Goal: Task Accomplishment & Management: Manage account settings

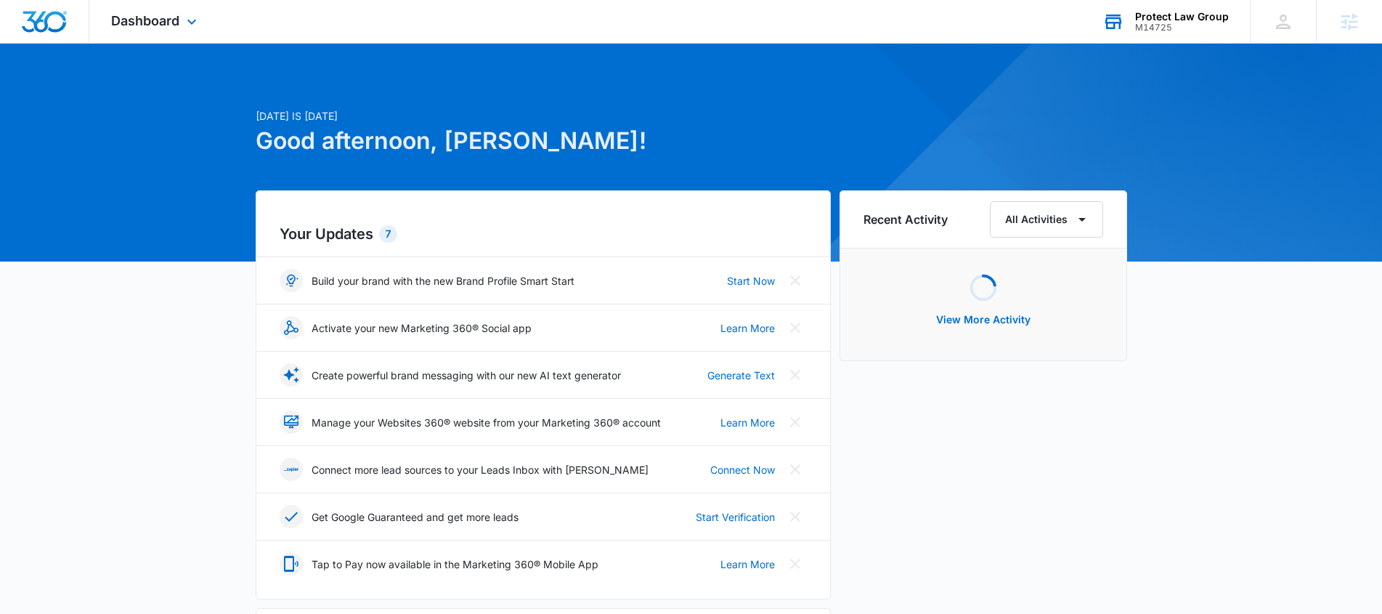
click at [1150, 28] on div "M14725" at bounding box center [1182, 28] width 94 height 10
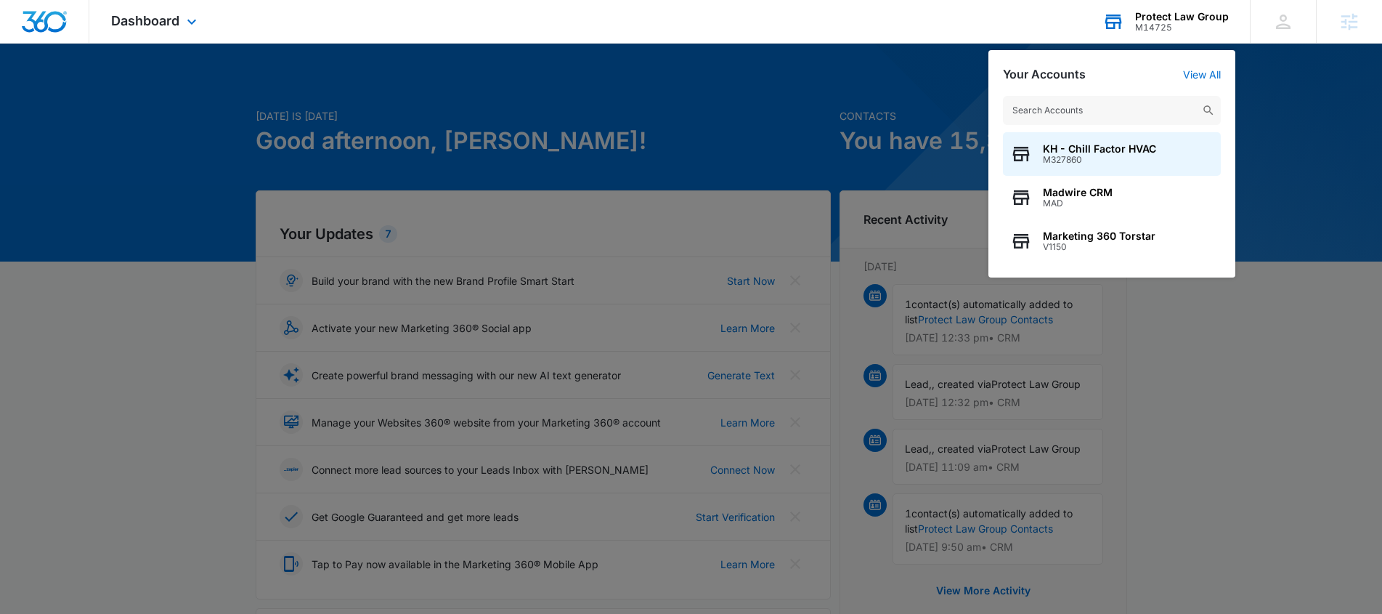
click at [1150, 107] on input "text" at bounding box center [1112, 110] width 218 height 29
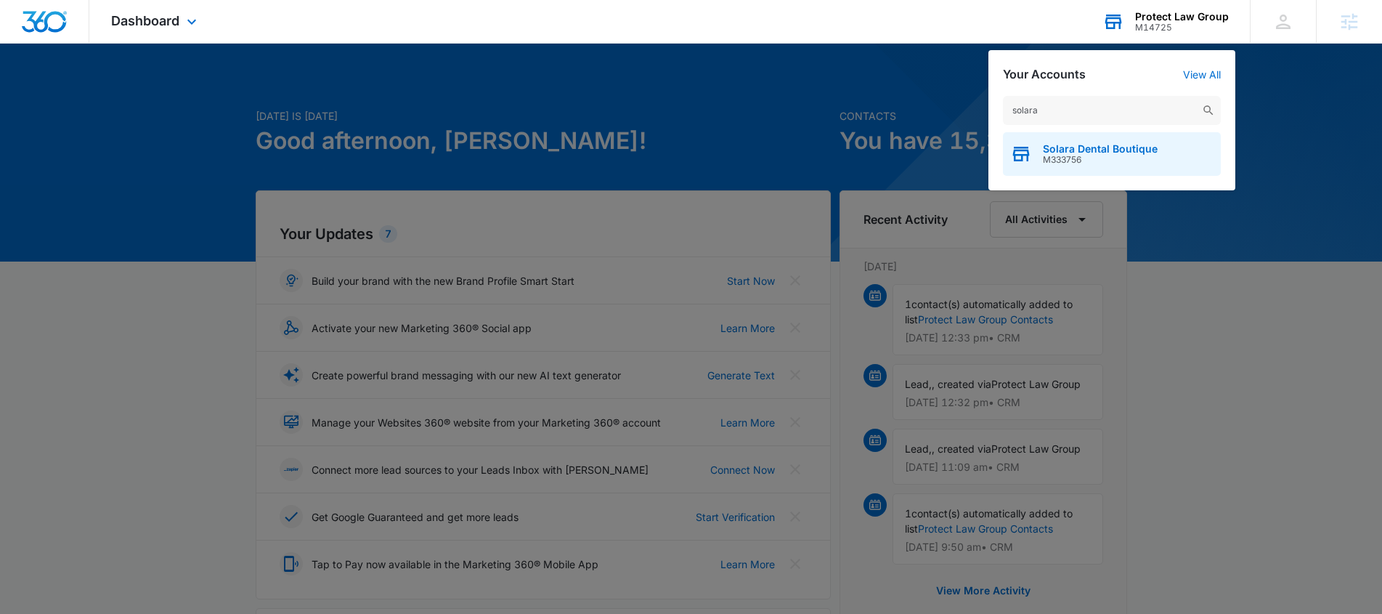
type input "solara"
click at [1158, 143] on div "Solara Dental Boutique M333756" at bounding box center [1112, 154] width 218 height 44
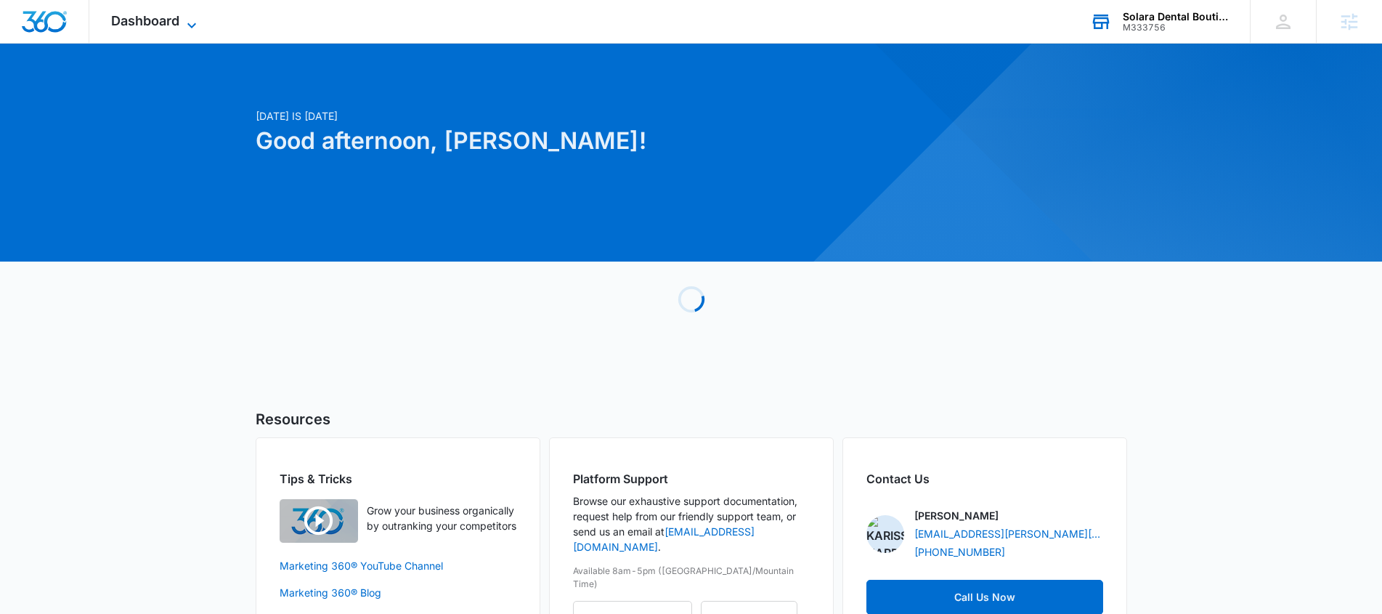
click at [131, 22] on span "Dashboard" at bounding box center [145, 20] width 68 height 15
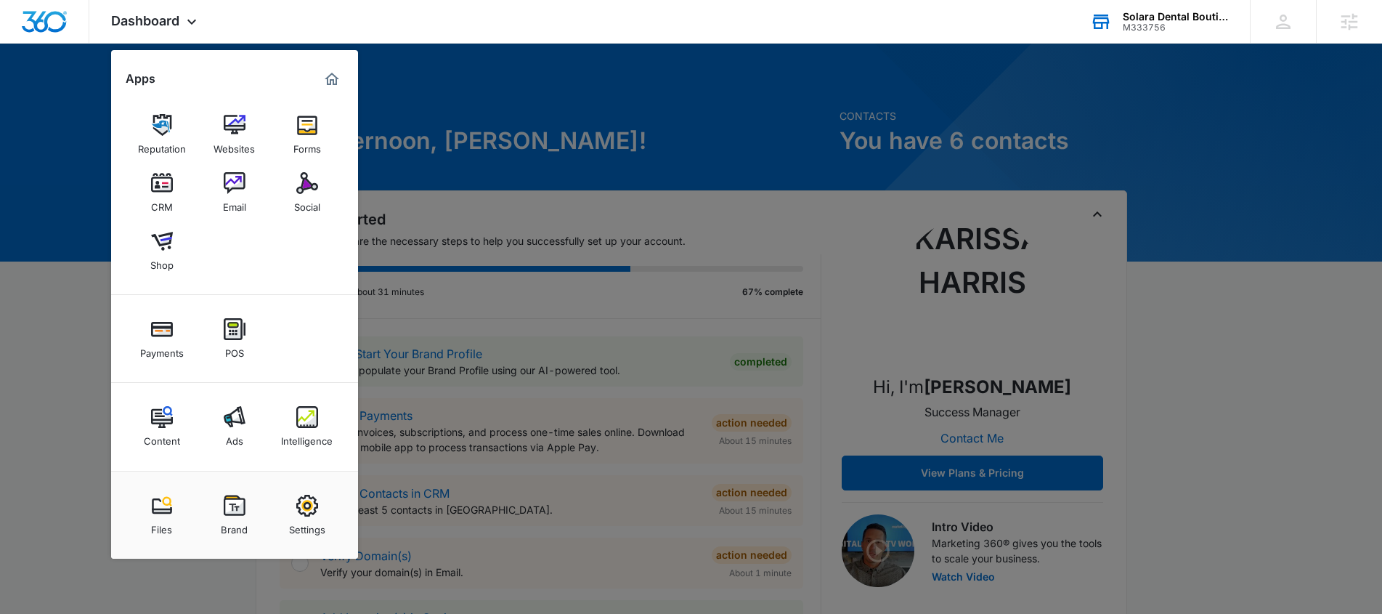
click at [243, 499] on img at bounding box center [235, 506] width 22 height 22
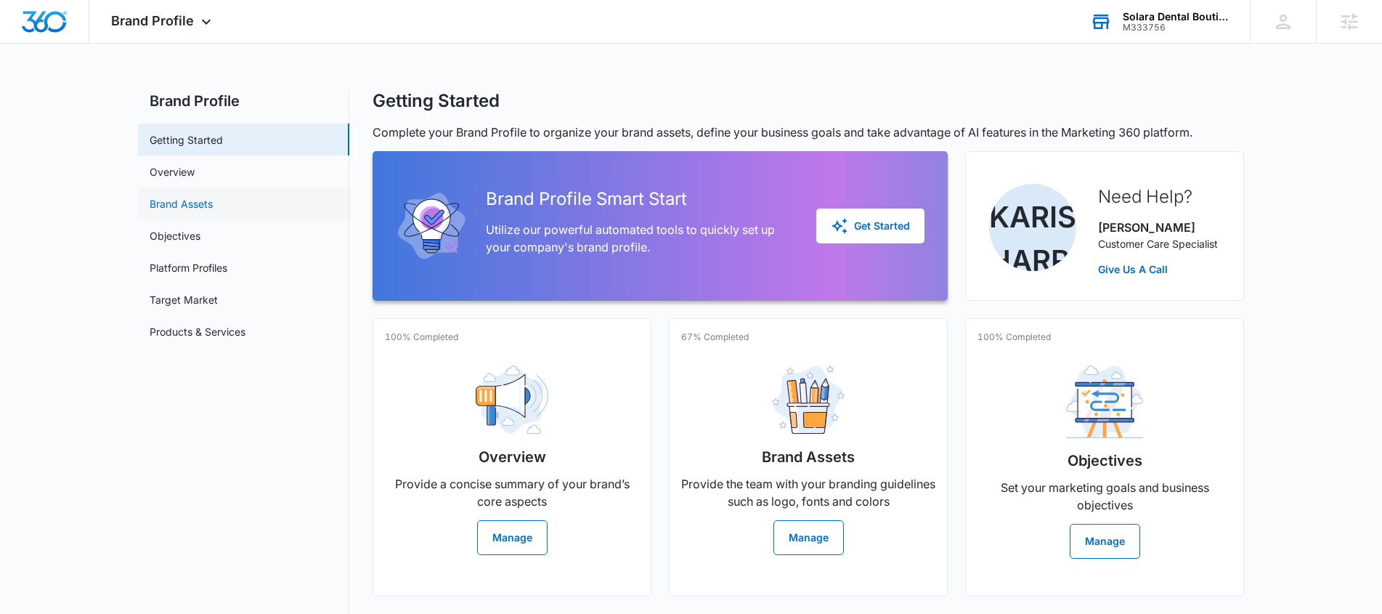
click at [191, 204] on link "Brand Assets" at bounding box center [181, 203] width 63 height 15
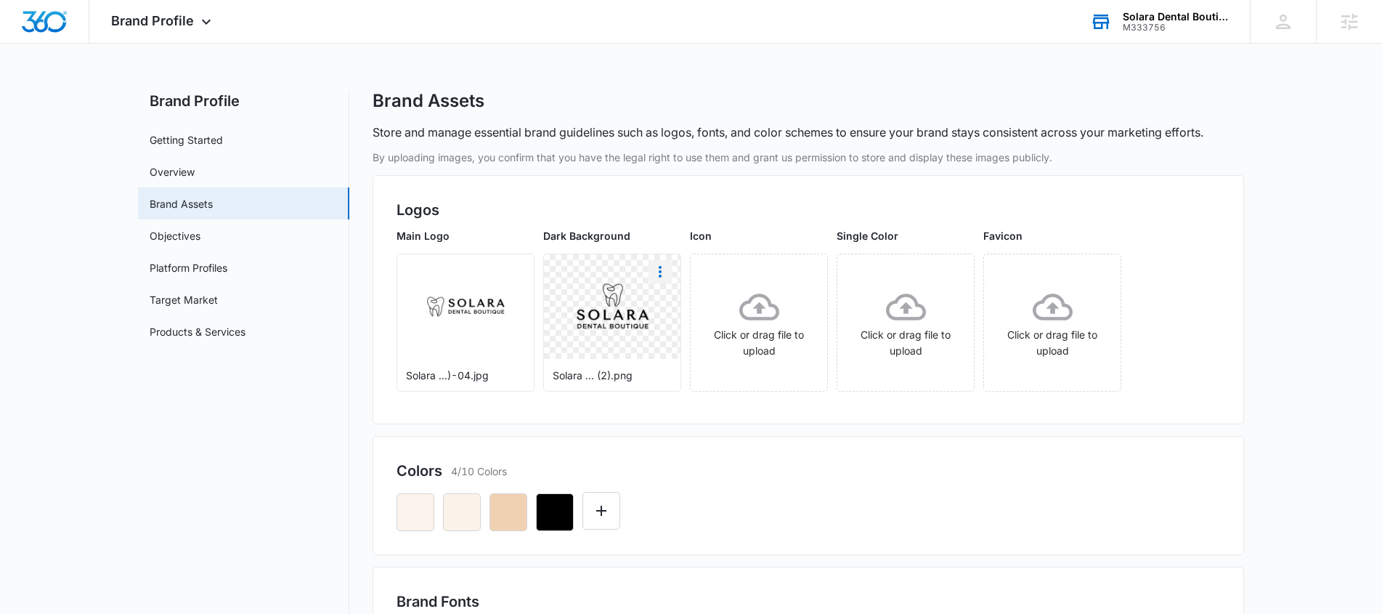
click at [670, 274] on button "More" at bounding box center [660, 271] width 23 height 23
click at [695, 312] on div "Download" at bounding box center [690, 312] width 47 height 10
click at [603, 511] on icon "Edit Color" at bounding box center [601, 511] width 10 height 10
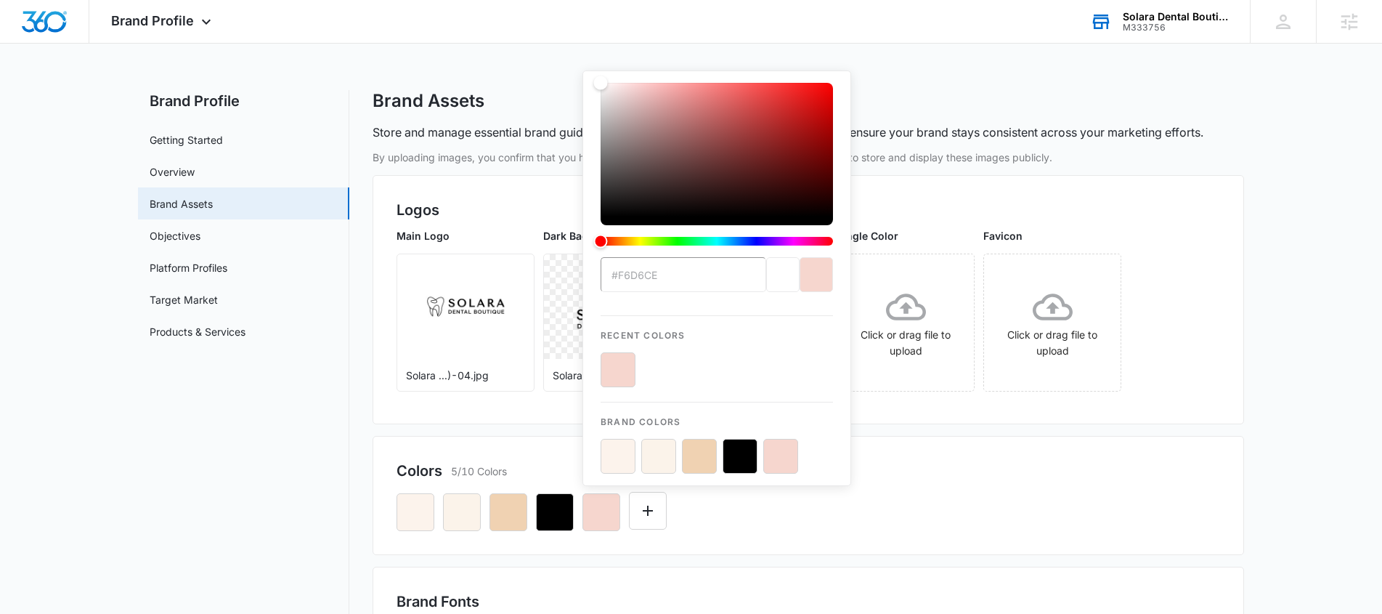
type input "#f6d6ce"
click at [627, 376] on button "color-picker-container" at bounding box center [618, 369] width 35 height 35
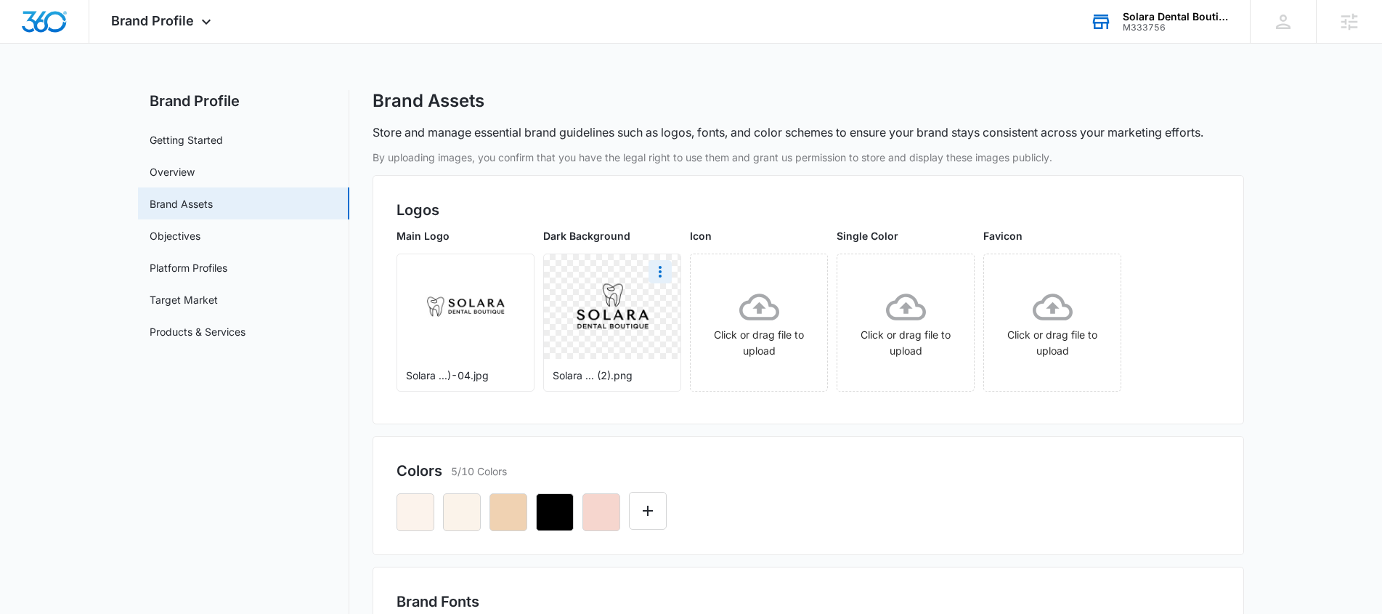
click at [971, 526] on div at bounding box center [809, 506] width 824 height 49
click at [640, 508] on icon "Edit Color" at bounding box center [647, 510] width 17 height 17
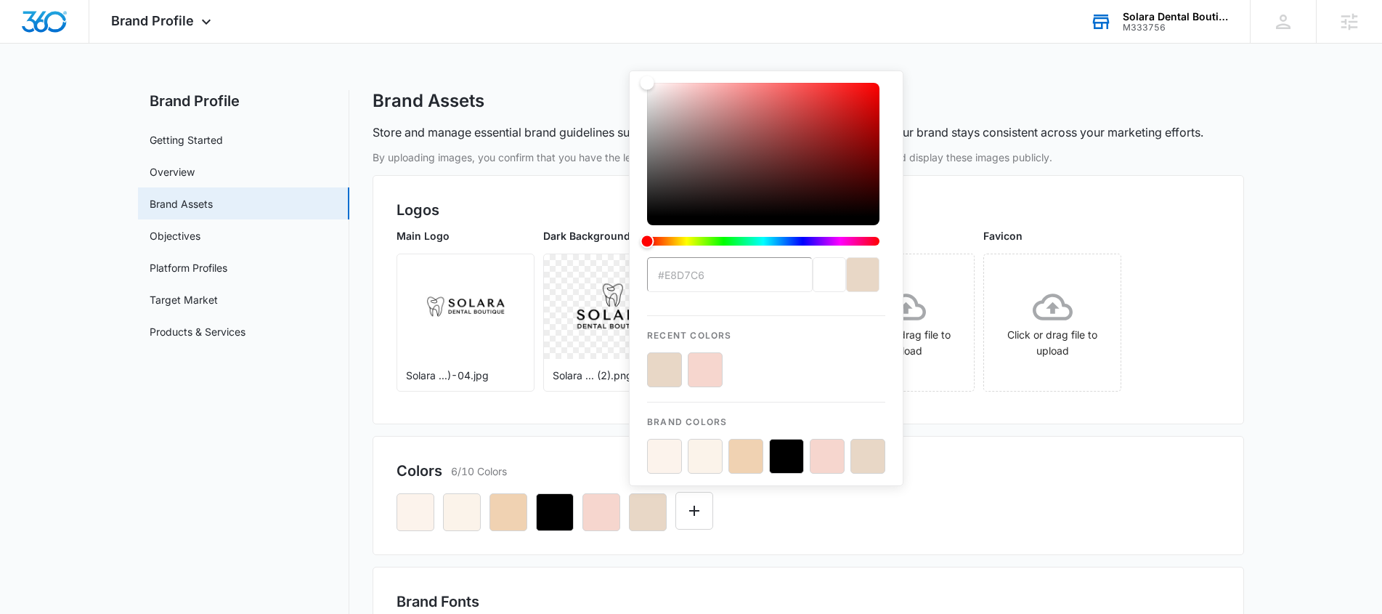
type input "#e8d7c6"
click at [666, 360] on button "color-picker-container" at bounding box center [664, 369] width 35 height 35
click at [797, 548] on div "Colors 6/10 Colors #e8d7c6 Recent Colors Brand Colors" at bounding box center [809, 495] width 872 height 119
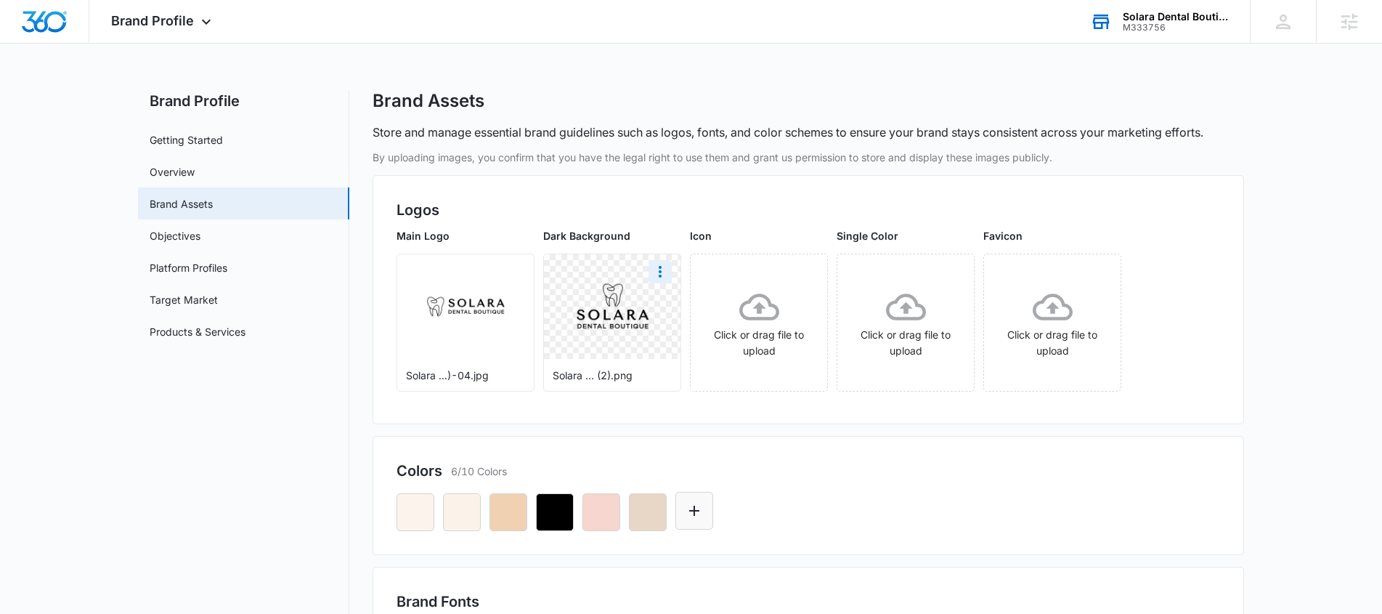
click at [691, 504] on icon "Edit Color" at bounding box center [694, 510] width 17 height 17
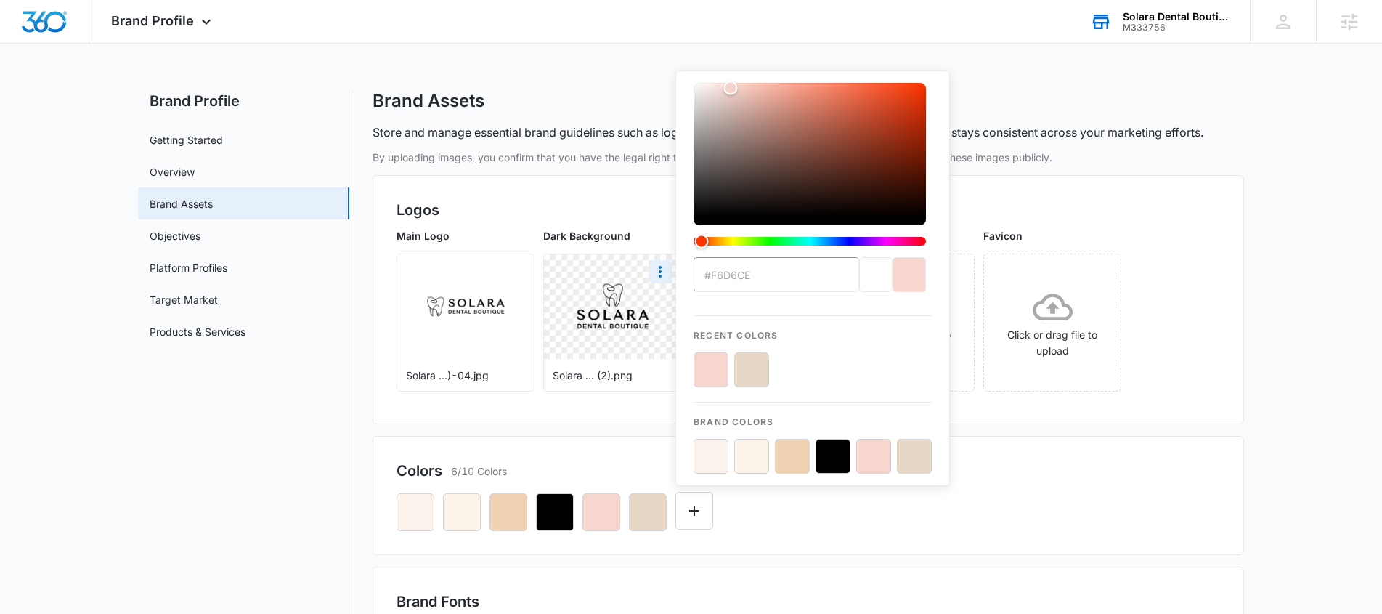
type input "#FFFFFF"
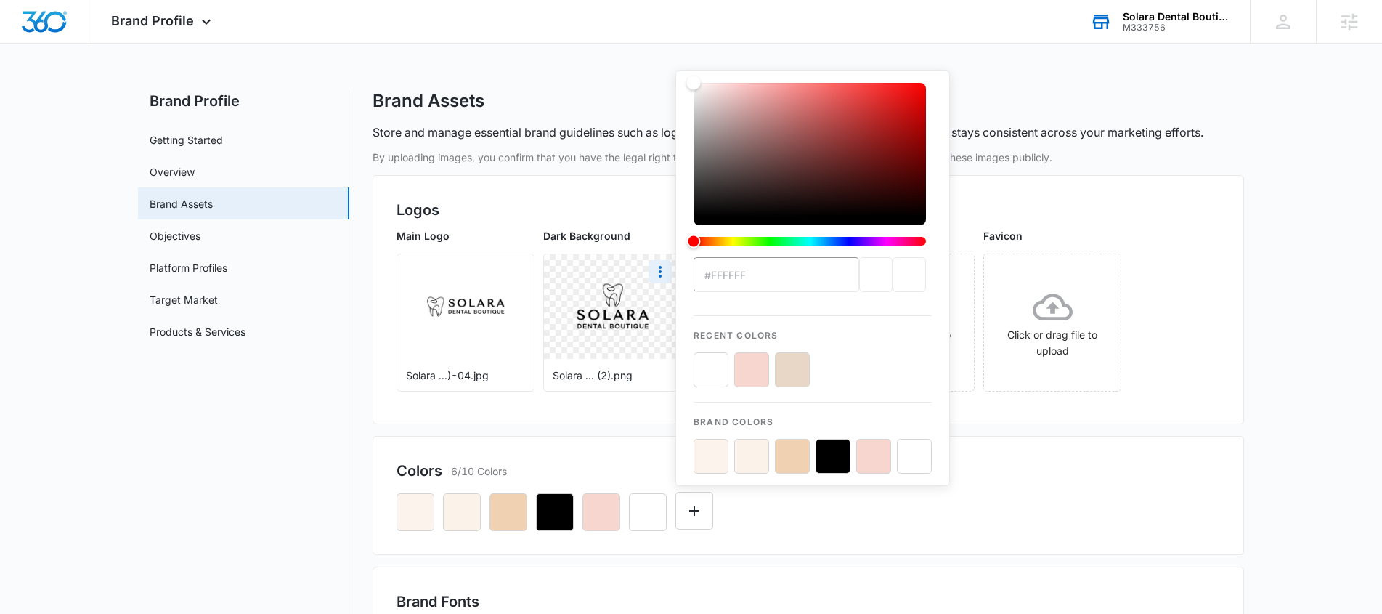
click at [856, 351] on div "Recent Colors" at bounding box center [813, 351] width 238 height 72
click at [597, 507] on icon "button" at bounding box center [601, 511] width 17 height 17
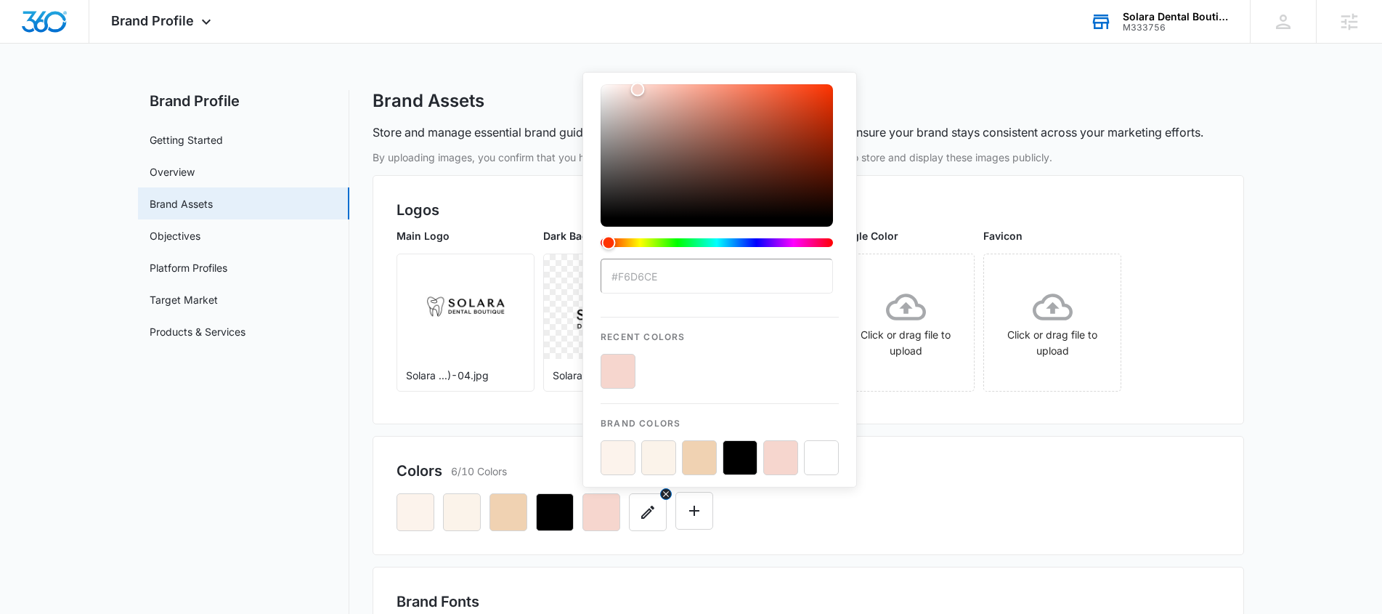
click at [652, 519] on icon "button" at bounding box center [647, 511] width 17 height 17
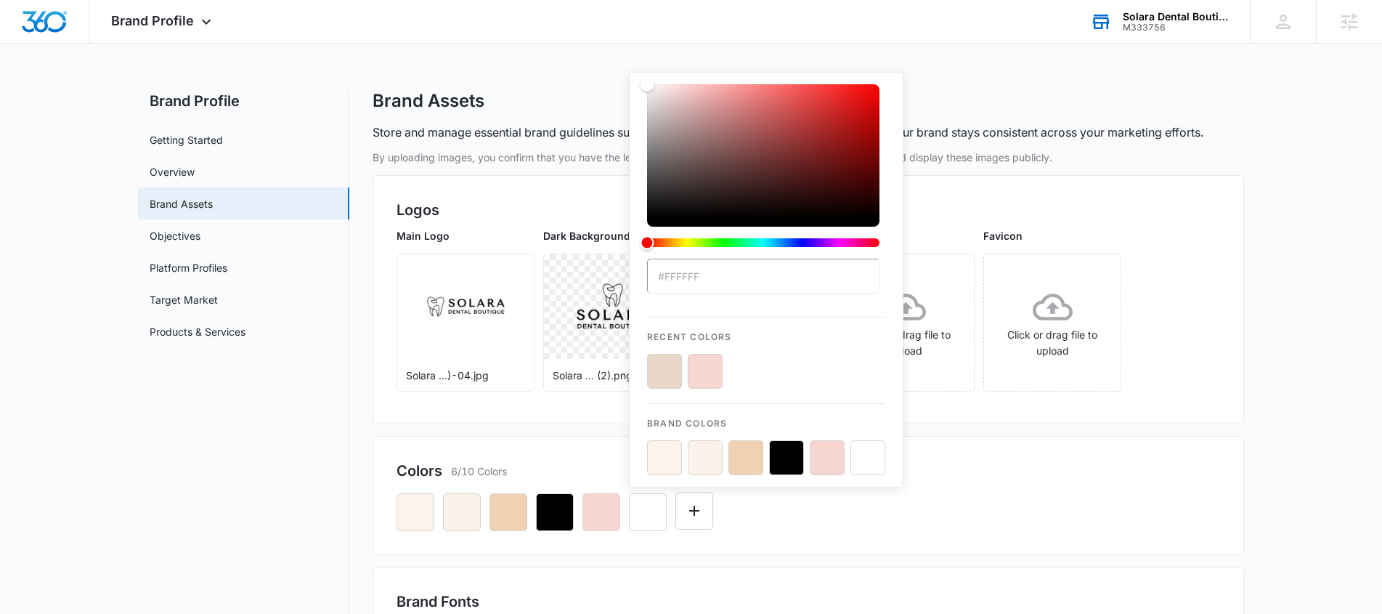
click at [707, 378] on button "color-picker-container" at bounding box center [705, 371] width 35 height 35
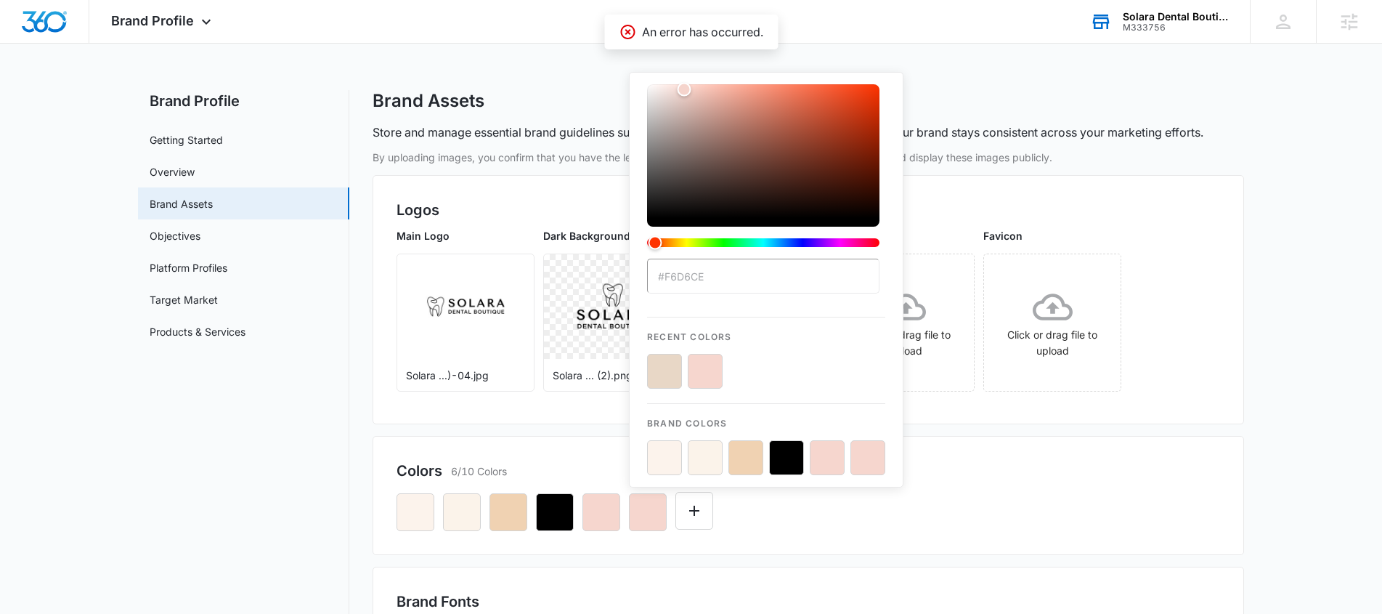
type input "#FFFFFF"
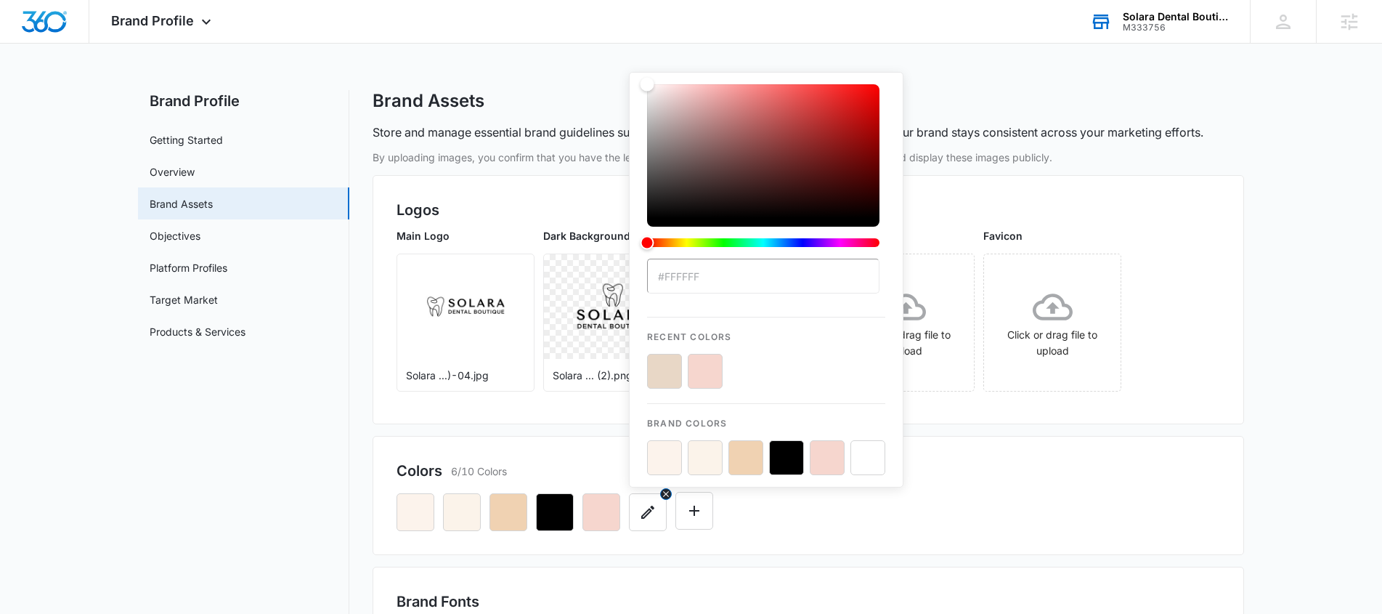
click at [652, 508] on icon "button" at bounding box center [647, 512] width 13 height 13
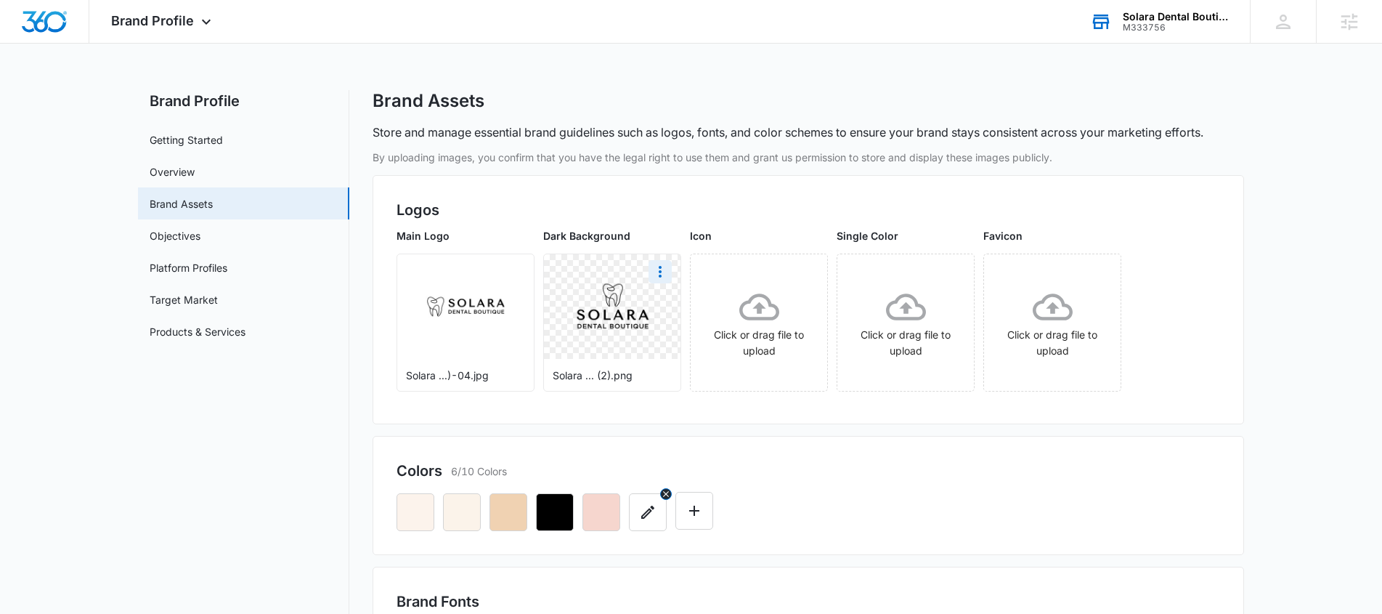
click at [645, 508] on icon "button" at bounding box center [647, 511] width 17 height 17
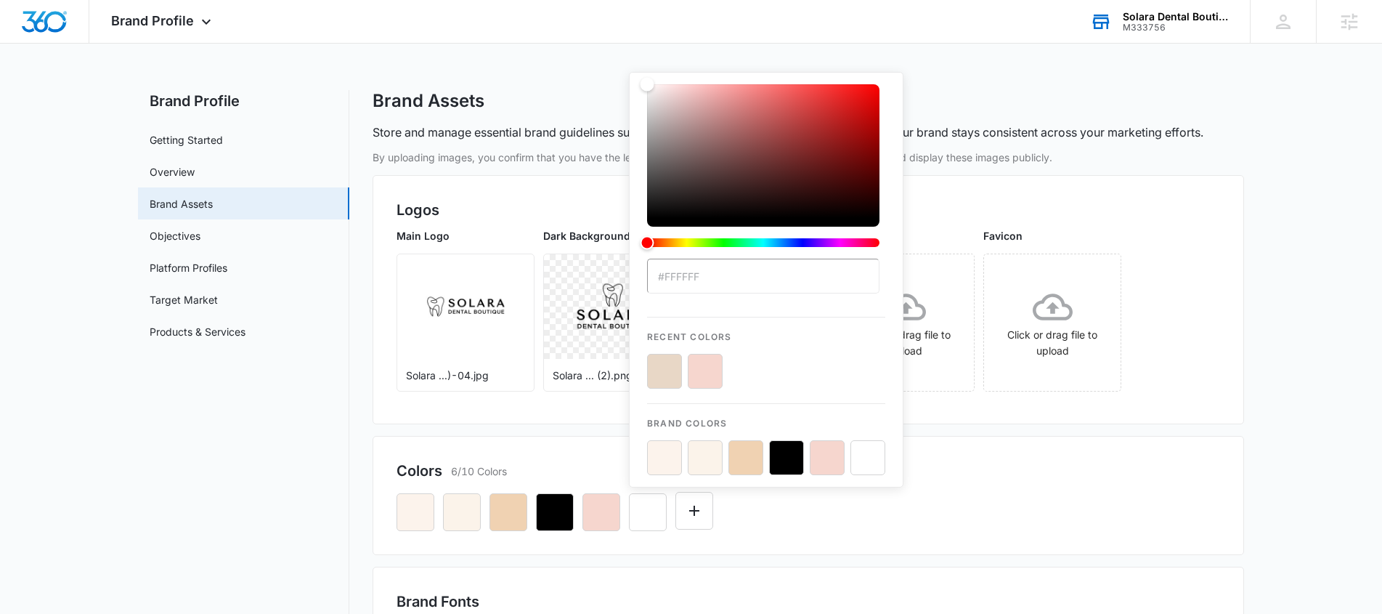
click at [721, 381] on button "color-picker-container" at bounding box center [705, 371] width 35 height 35
click at [694, 374] on button "color-picker-container" at bounding box center [705, 371] width 35 height 35
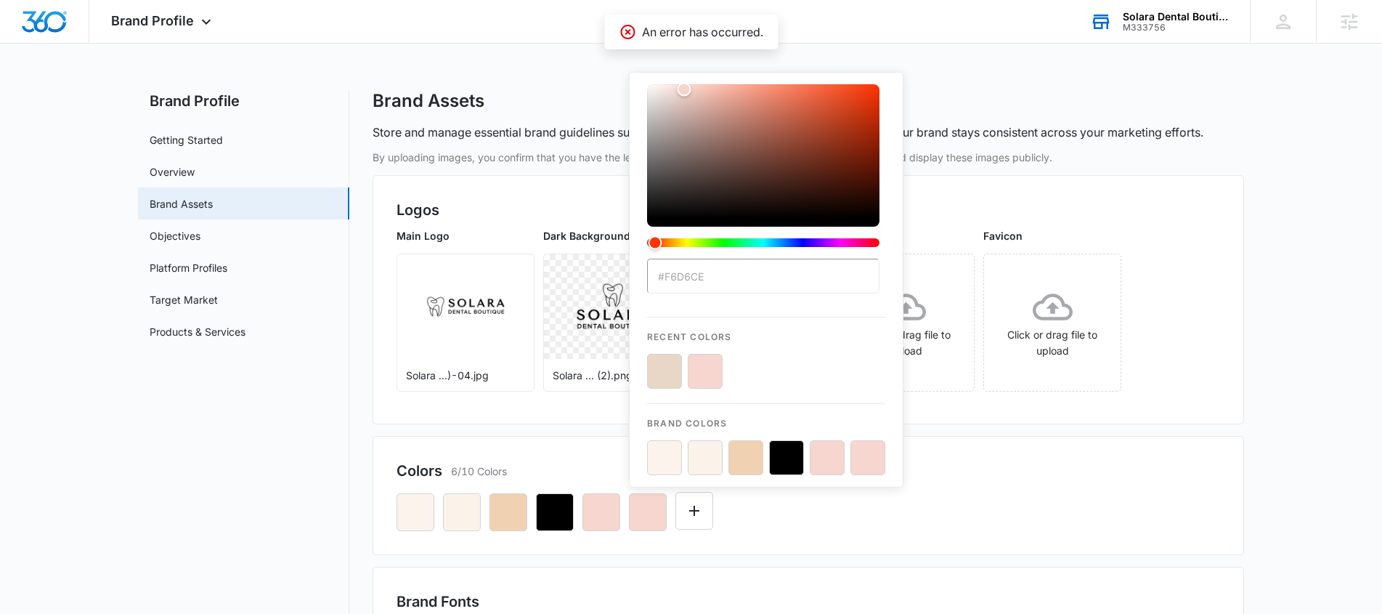
type input "#FFFFFF"
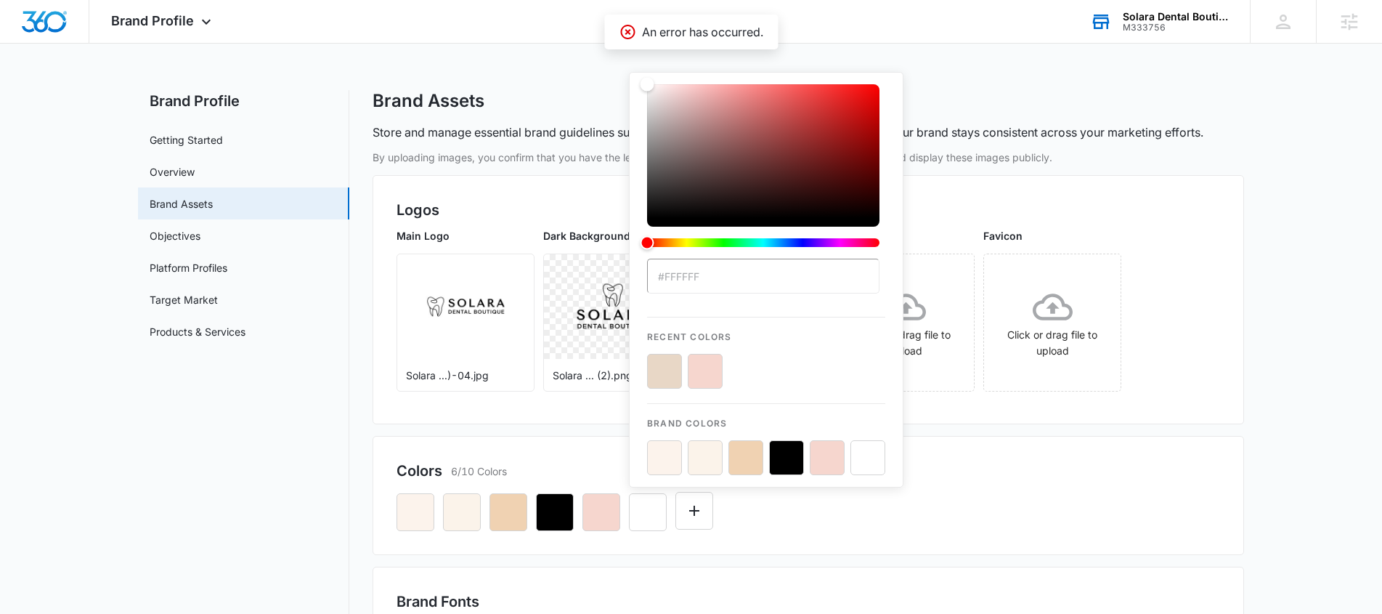
click at [1092, 495] on div "#FFFFFF Recent Colors Brand Colors" at bounding box center [809, 506] width 824 height 49
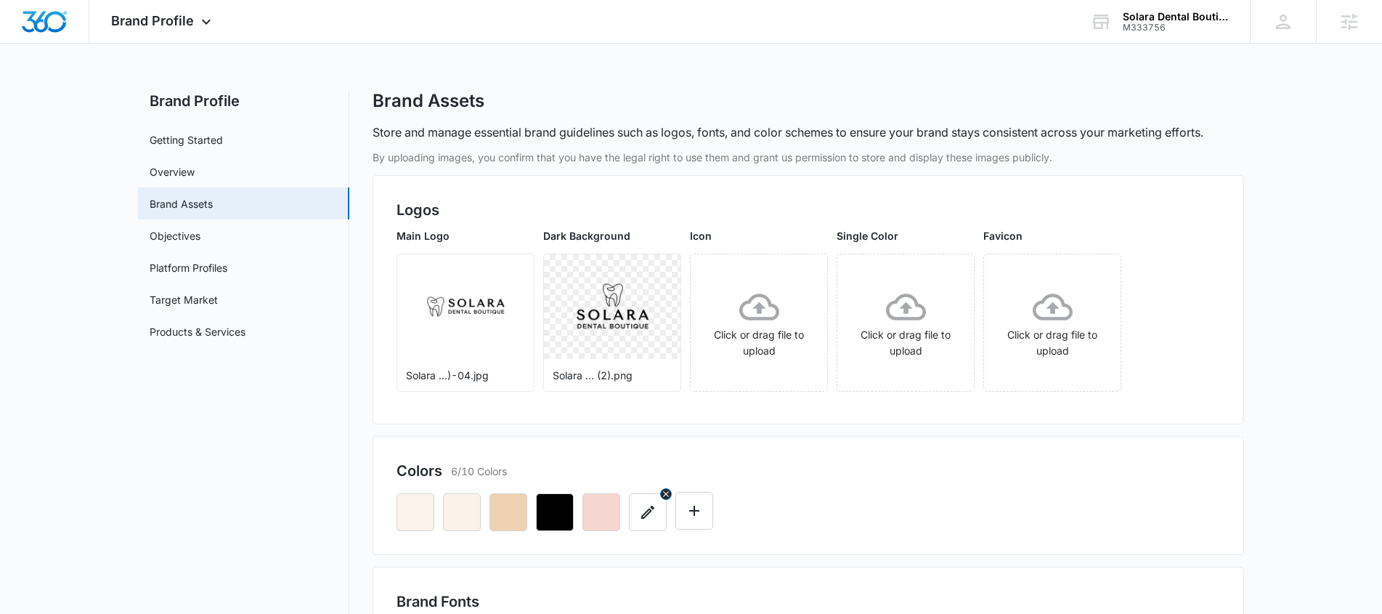
click at [640, 517] on icon "button" at bounding box center [647, 511] width 17 height 17
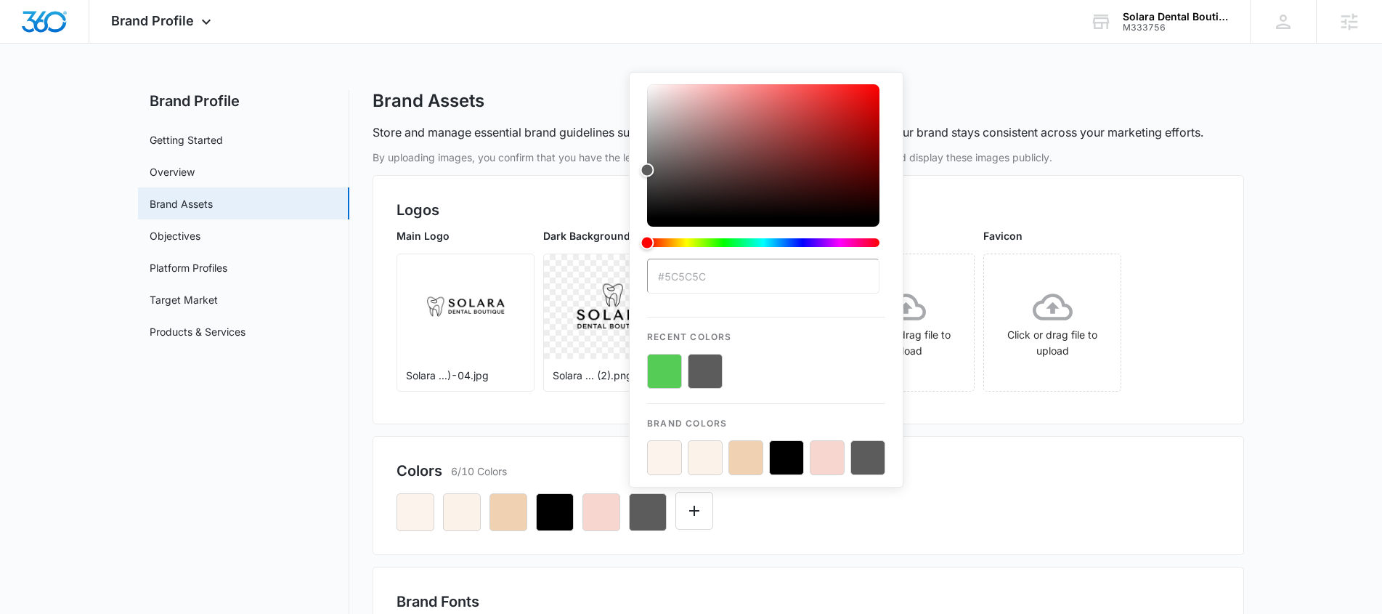
type input "#5c5c5c"
click at [713, 367] on button "color-picker-container" at bounding box center [705, 371] width 35 height 35
click at [688, 354] on button "color-picker-container" at bounding box center [705, 371] width 35 height 35
type input "#5C5C5C"
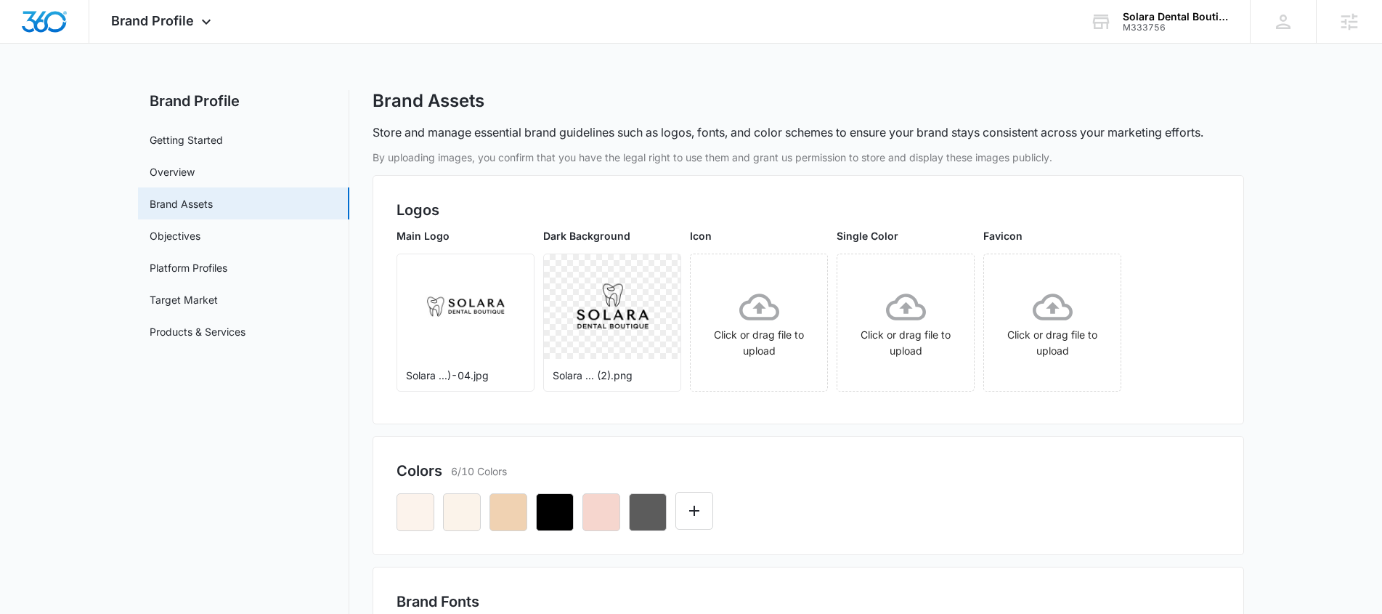
drag, startPoint x: 893, startPoint y: 533, endPoint x: 905, endPoint y: 492, distance: 43.2
click at [896, 522] on div "Colors 6/10 Colors" at bounding box center [809, 495] width 872 height 119
click at [603, 511] on icon "button" at bounding box center [601, 512] width 13 height 13
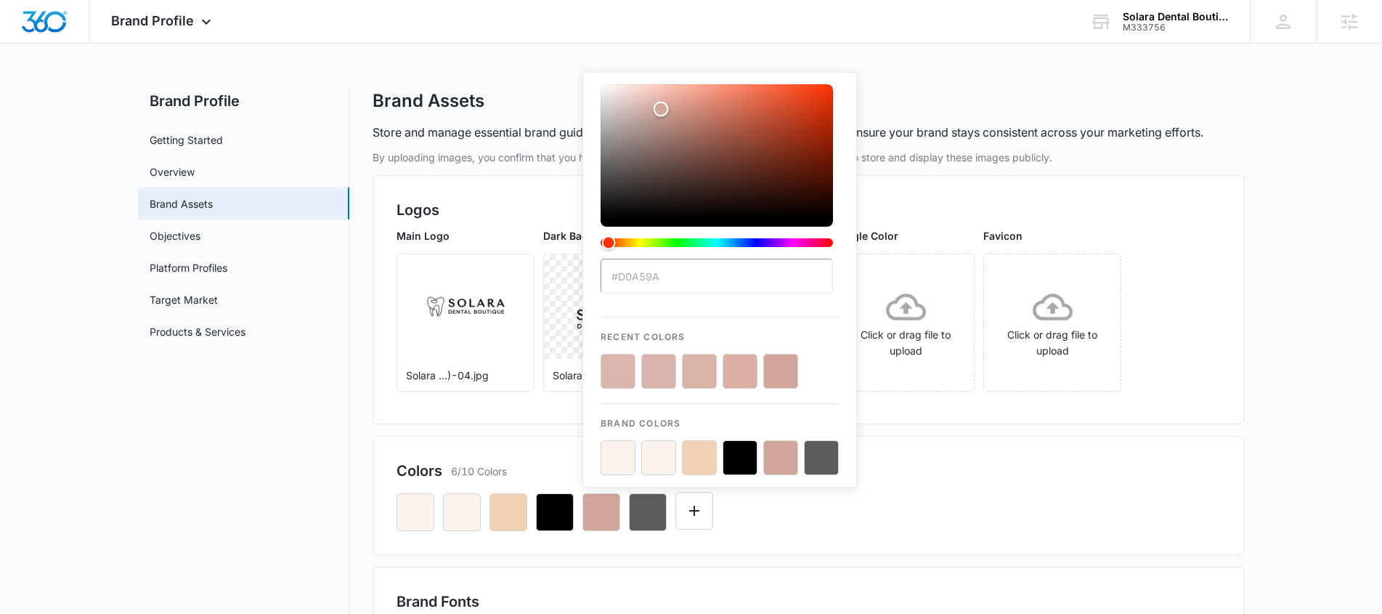
drag, startPoint x: 638, startPoint y: 185, endPoint x: 660, endPoint y: 110, distance: 78.8
click at [661, 109] on div "Color" at bounding box center [661, 109] width 15 height 15
click at [641, 84] on div "Color" at bounding box center [717, 151] width 232 height 134
type input "#ecc5bc"
drag, startPoint x: 641, startPoint y: 84, endPoint x: 648, endPoint y: 94, distance: 12.1
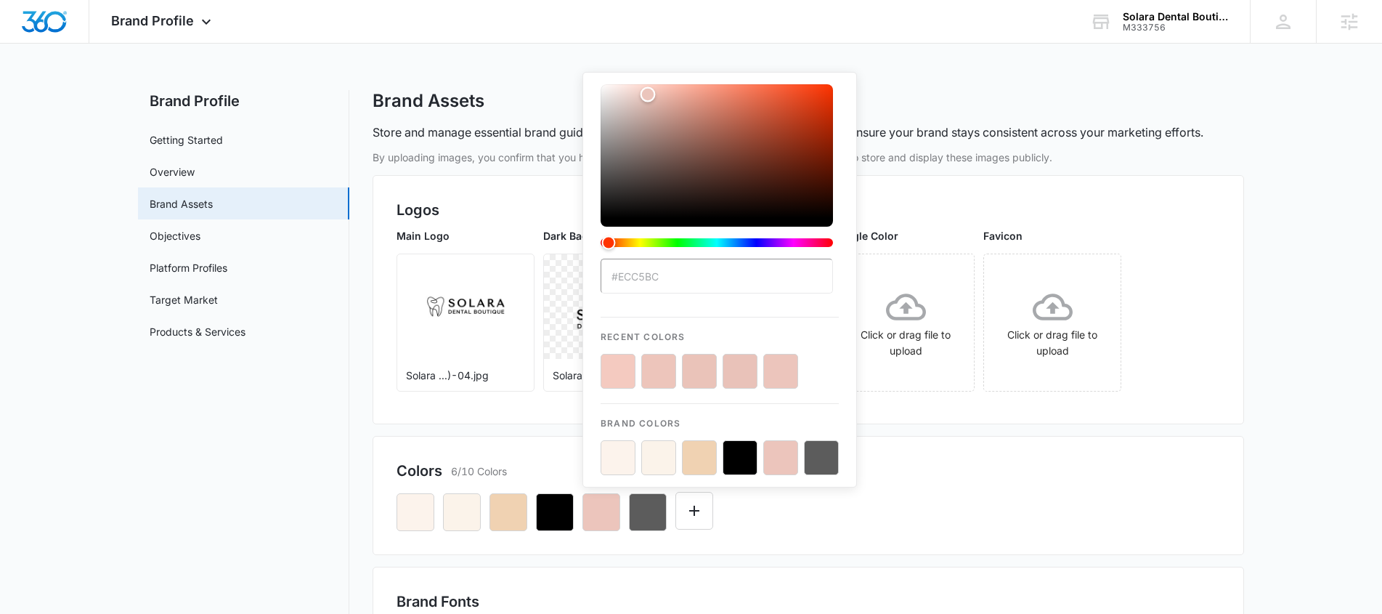
click at [648, 94] on div "Color" at bounding box center [648, 94] width 15 height 15
click at [1068, 539] on div "Colors 6/10 Colors #ecc5bc Recent Colors Brand Colors" at bounding box center [809, 495] width 872 height 119
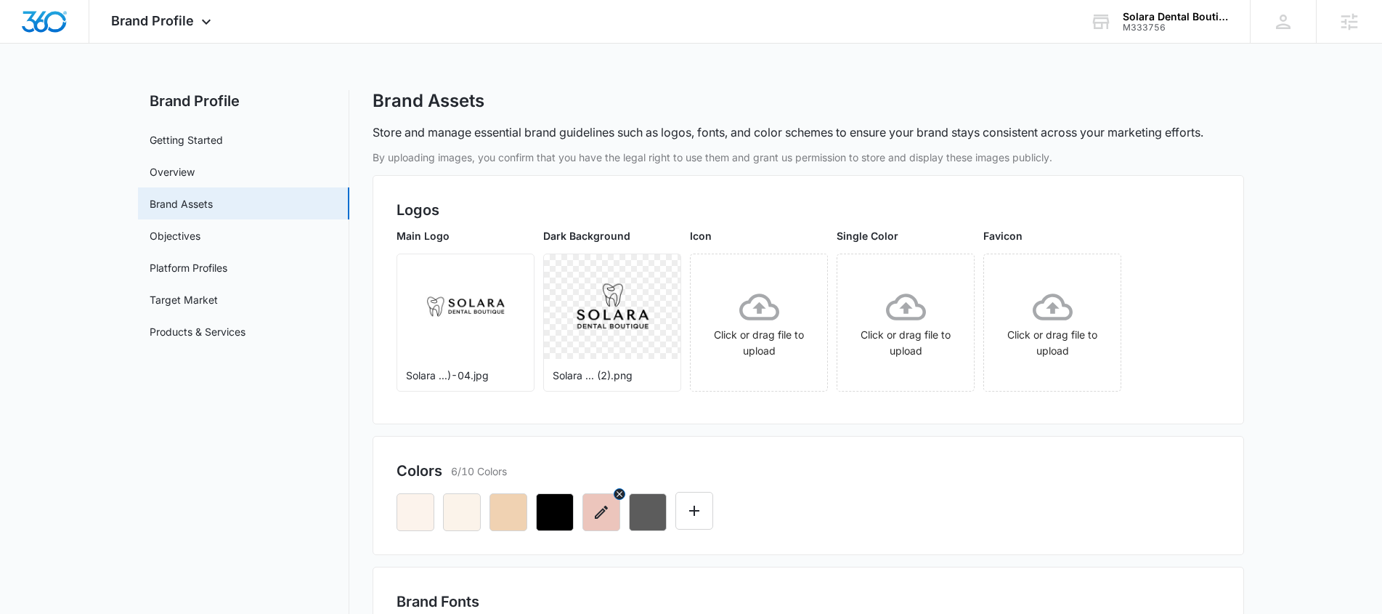
click at [596, 510] on icon "button" at bounding box center [601, 511] width 17 height 17
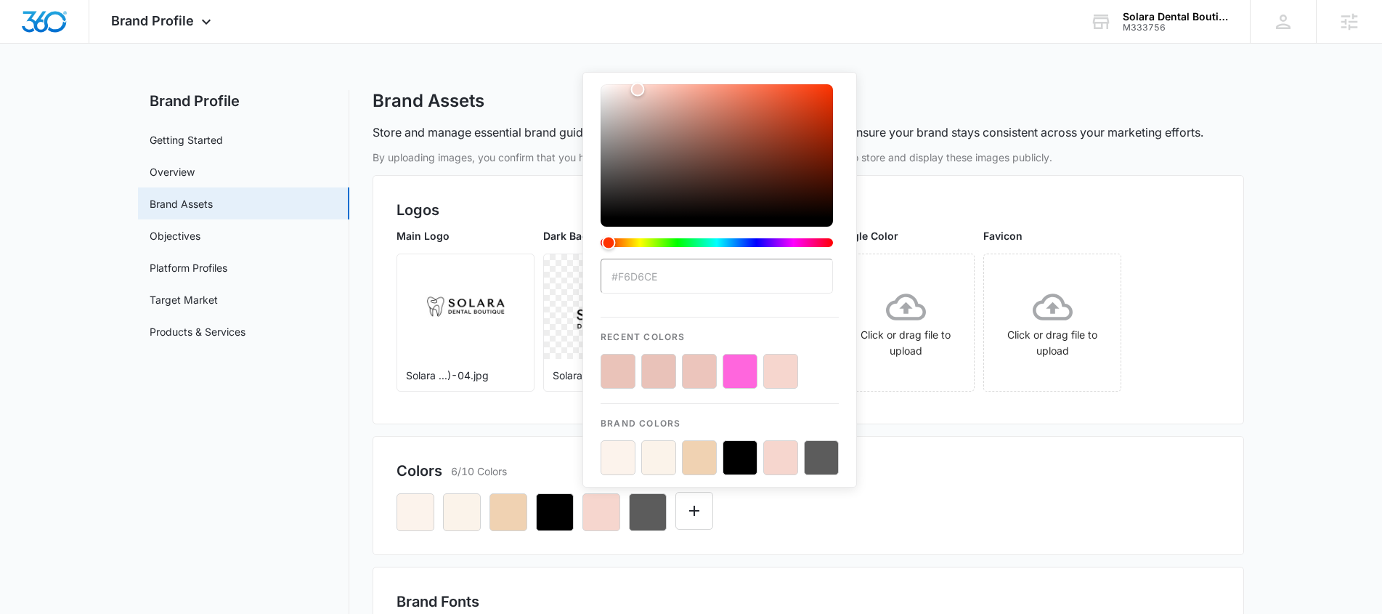
type input "#f6d6ce"
click at [696, 269] on input "#f6d6ce" at bounding box center [717, 276] width 232 height 35
click at [1076, 501] on div "#f6d6ce Recent Colors Brand Colors" at bounding box center [809, 506] width 824 height 49
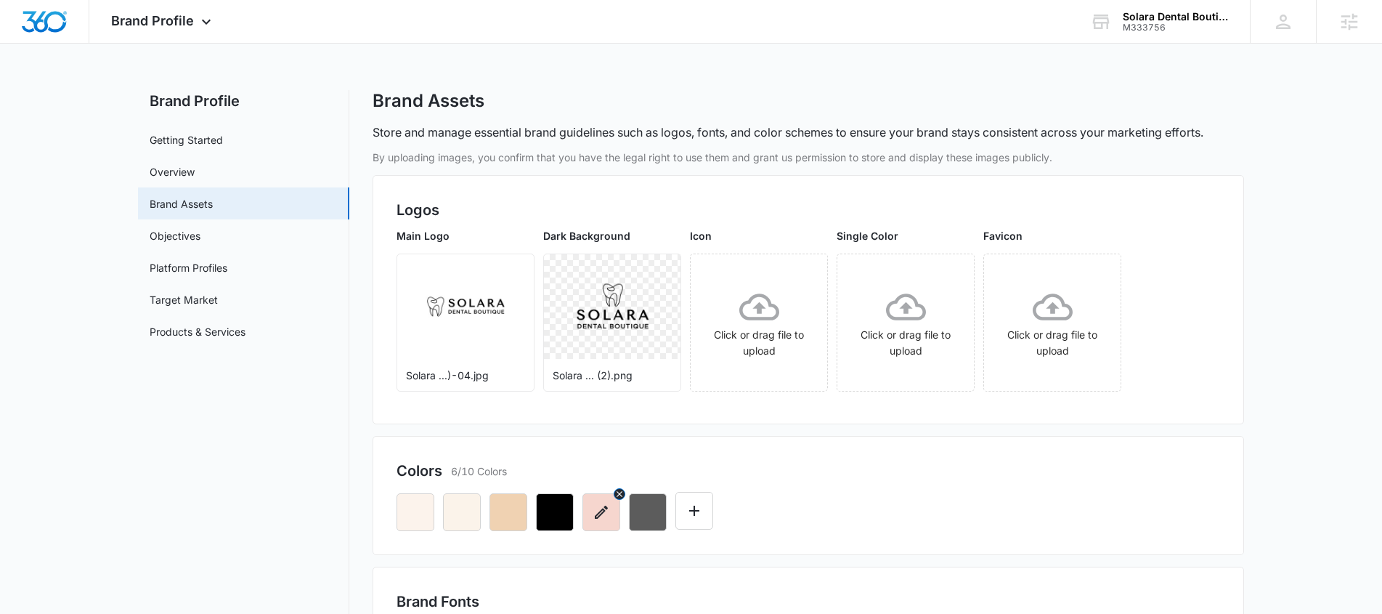
click at [609, 514] on icon "button" at bounding box center [601, 511] width 17 height 17
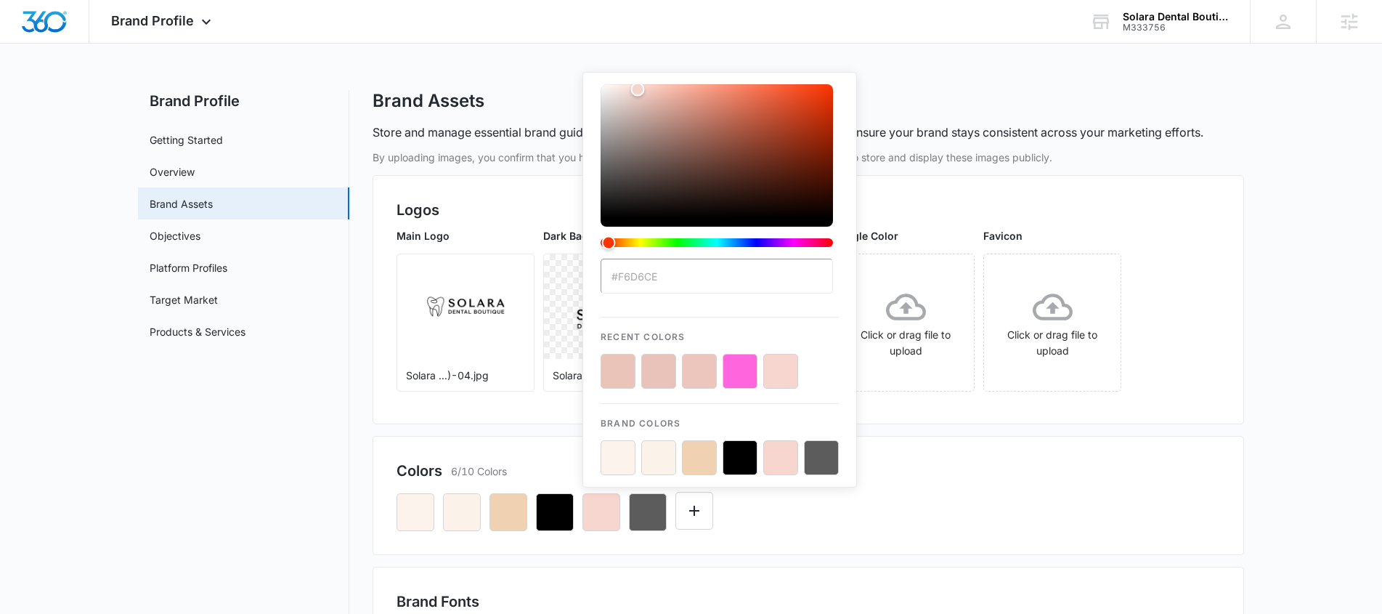
click at [694, 280] on input "#f6d6ce" at bounding box center [717, 276] width 232 height 35
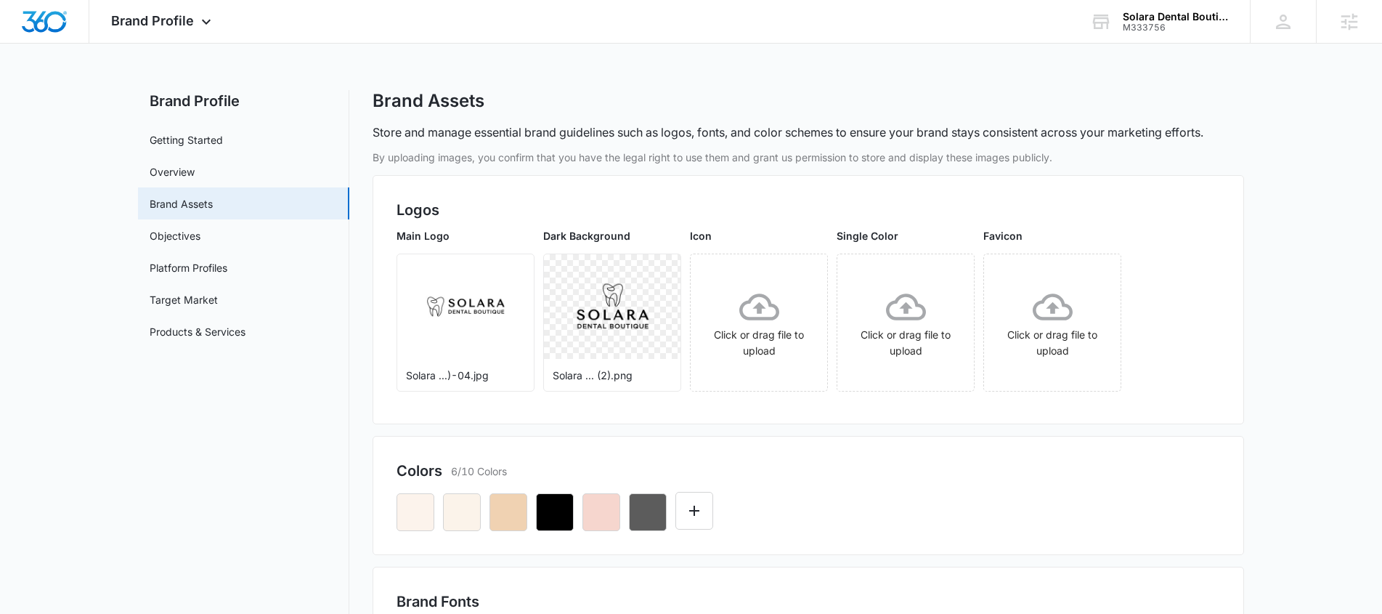
click at [1035, 519] on div at bounding box center [809, 506] width 824 height 49
click at [695, 511] on icon "Edit Color" at bounding box center [694, 511] width 10 height 10
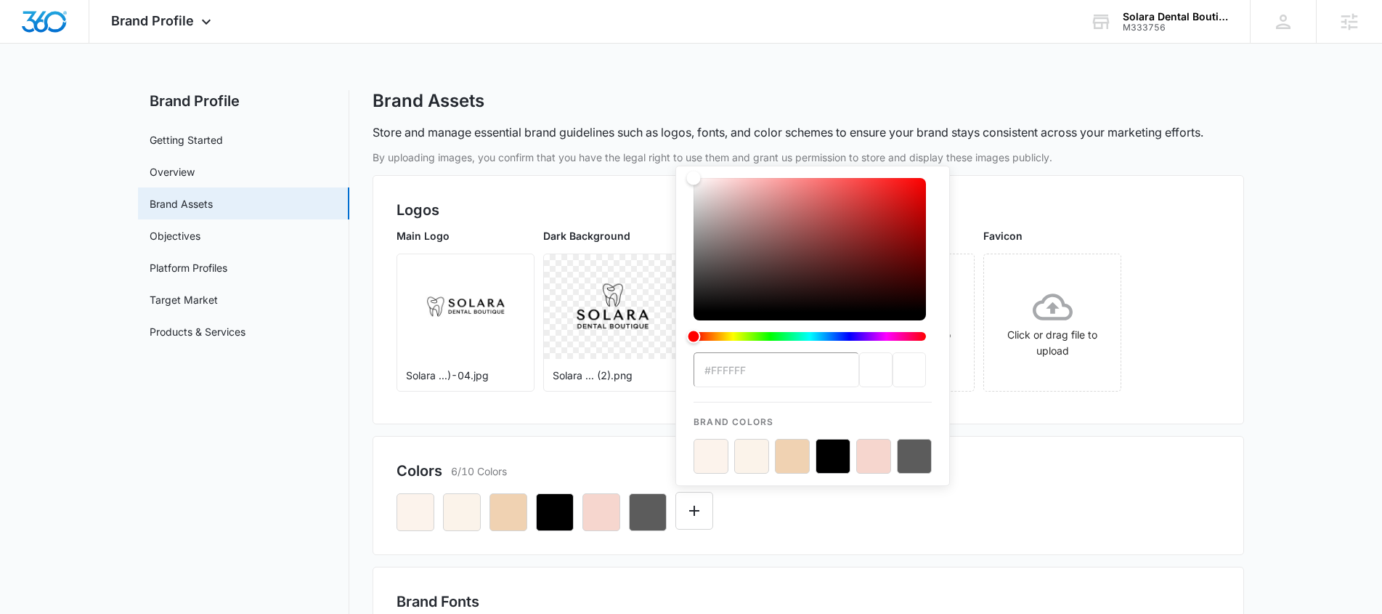
paste input "e8d7c6"
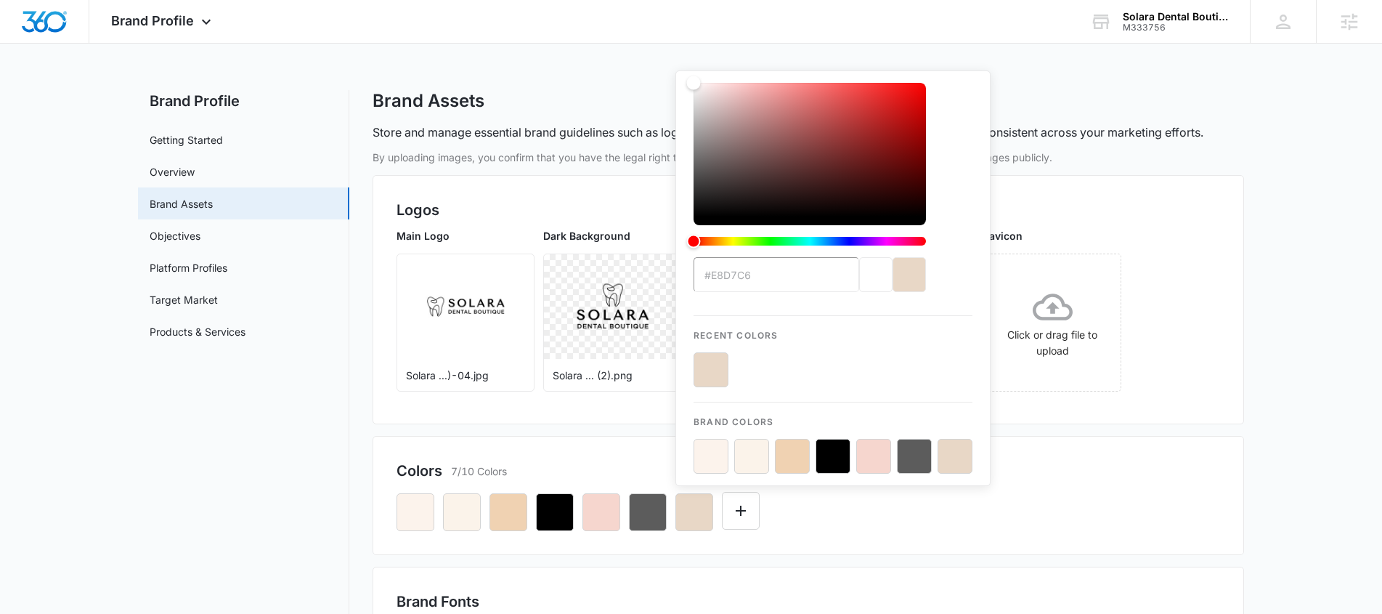
type input "#e8d7c6"
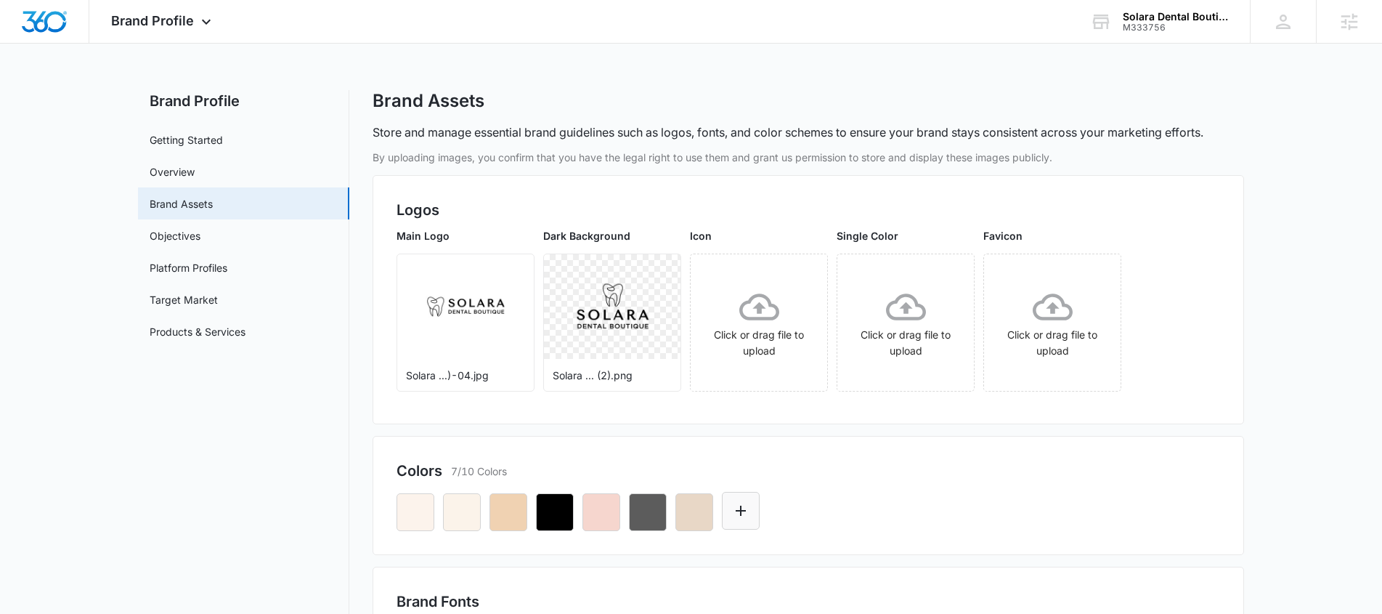
click at [745, 521] on button "Edit Color" at bounding box center [741, 511] width 38 height 38
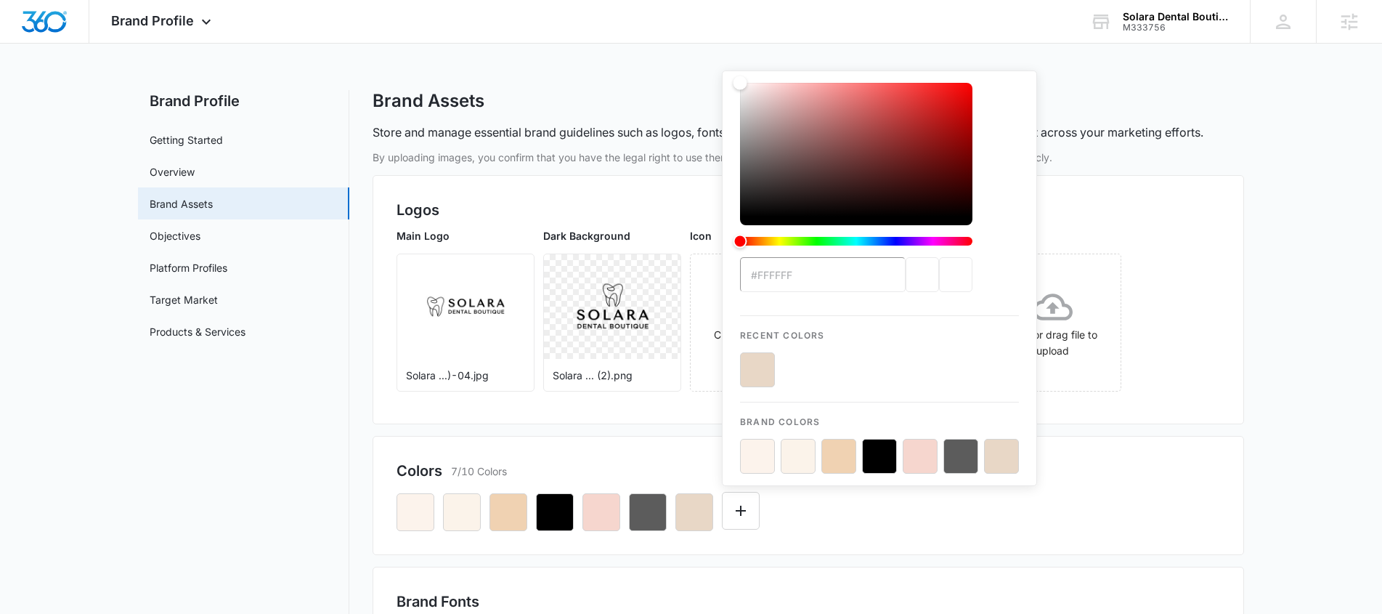
click at [929, 456] on button "color-picker-container" at bounding box center [920, 456] width 35 height 35
click at [774, 368] on button "color-picker-container" at bounding box center [757, 369] width 35 height 35
click at [817, 267] on input "#FFFFFF" at bounding box center [823, 274] width 166 height 35
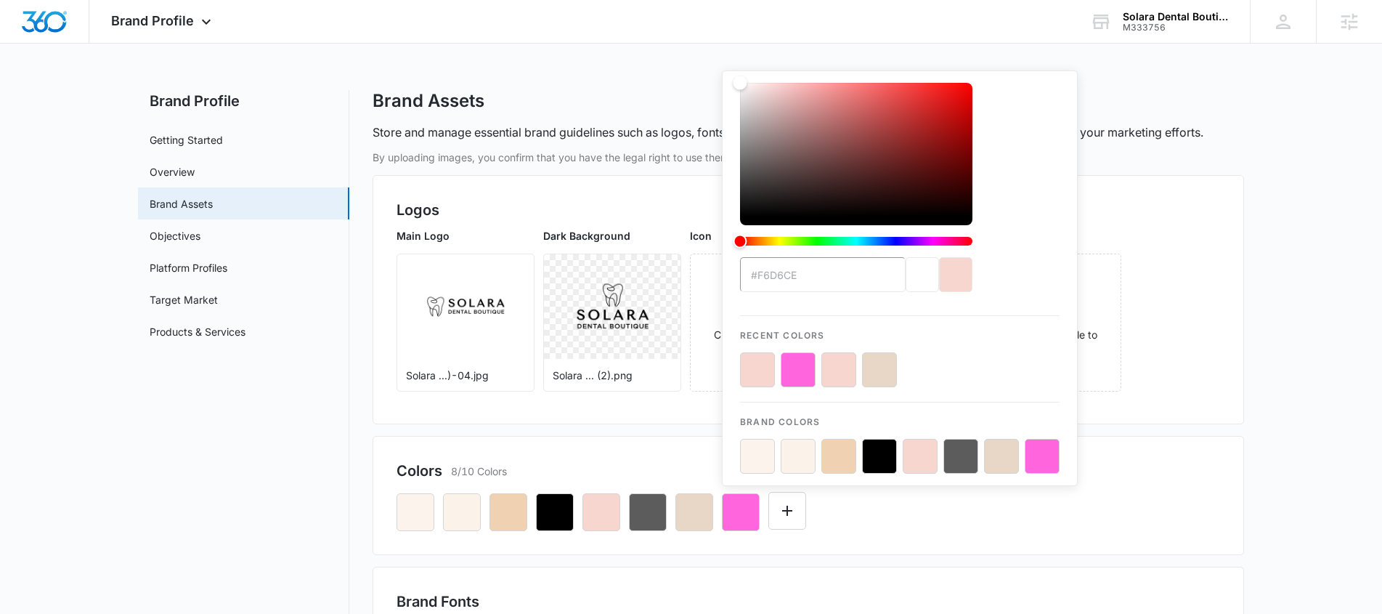
click at [828, 288] on input "#f6d6ce" at bounding box center [823, 274] width 166 height 35
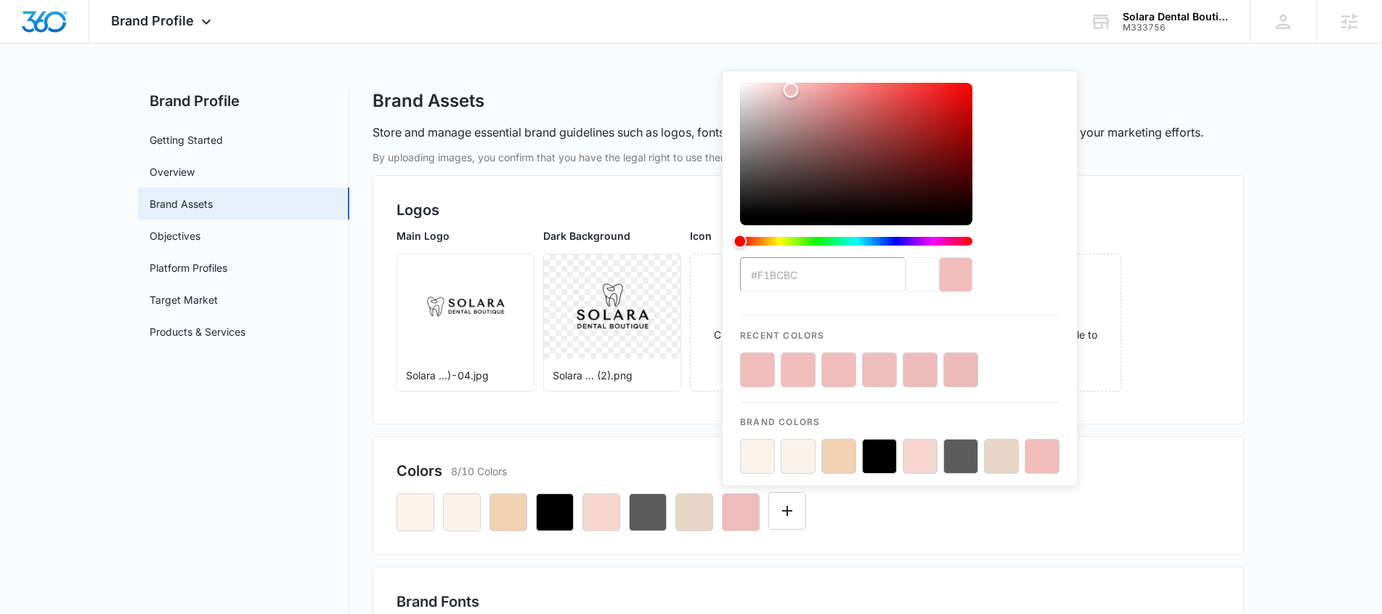
type input "#f1bdbd"
drag, startPoint x: 742, startPoint y: 89, endPoint x: 790, endPoint y: 90, distance: 48.7
click at [790, 90] on div "Color" at bounding box center [856, 150] width 232 height 134
click at [839, 277] on input "#f1bdbd" at bounding box center [823, 274] width 166 height 35
click at [1182, 482] on div "#f1bdbd Recent Colors Brand Colors" at bounding box center [809, 506] width 824 height 49
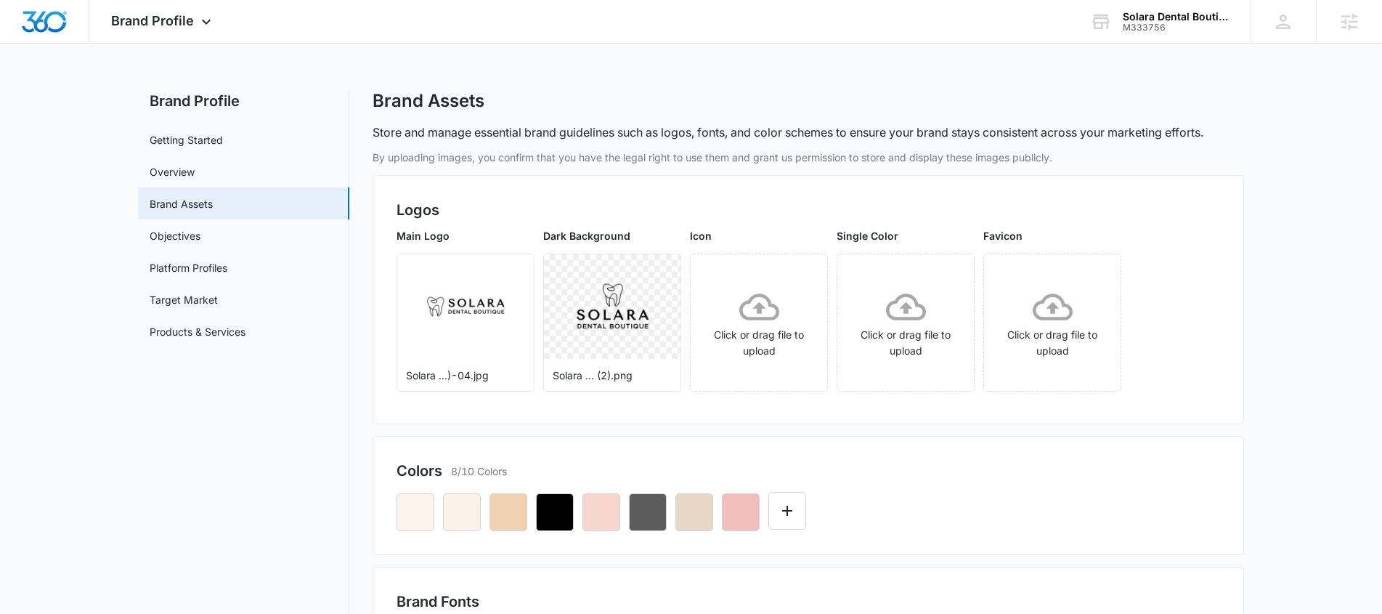
click at [1157, 456] on div "Colors 8/10 Colors" at bounding box center [809, 495] width 872 height 119
click at [694, 516] on icon "button" at bounding box center [694, 511] width 17 height 17
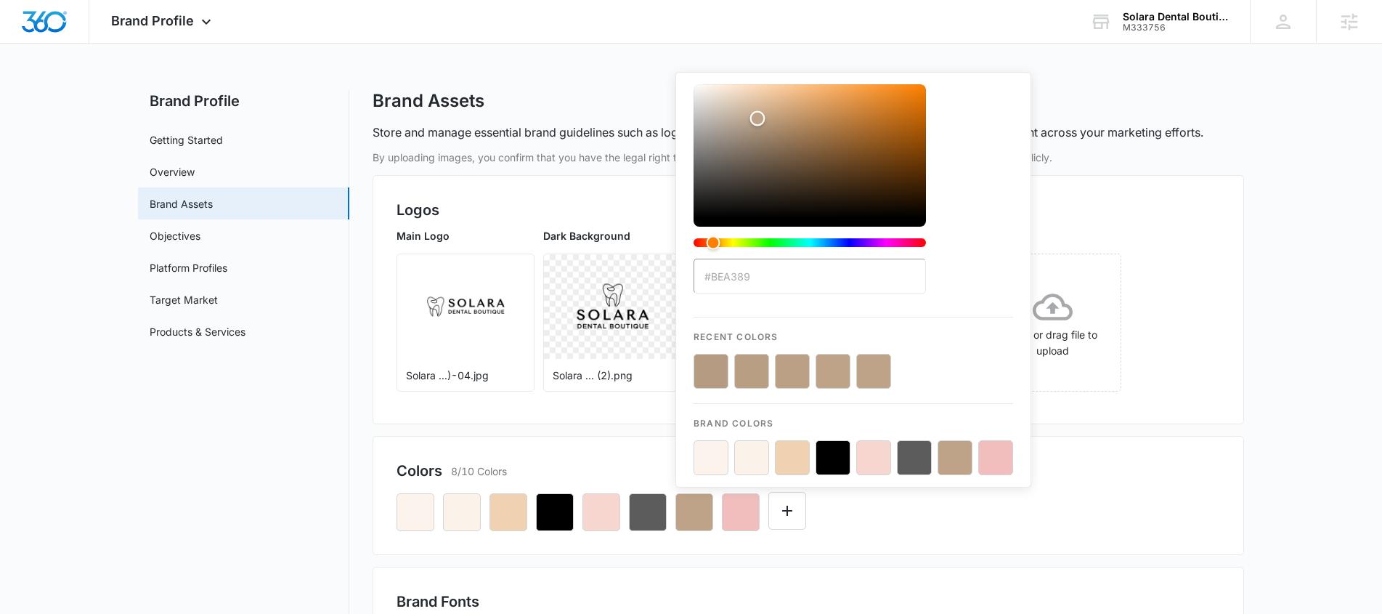
type input "#bea48a"
drag, startPoint x: 729, startPoint y: 96, endPoint x: 757, endPoint y: 118, distance: 35.6
click at [757, 118] on div "Color" at bounding box center [757, 118] width 15 height 15
click at [1018, 549] on div "Colors 8/10 Colors #bea48a Recent Colors Brand Colors" at bounding box center [809, 495] width 872 height 119
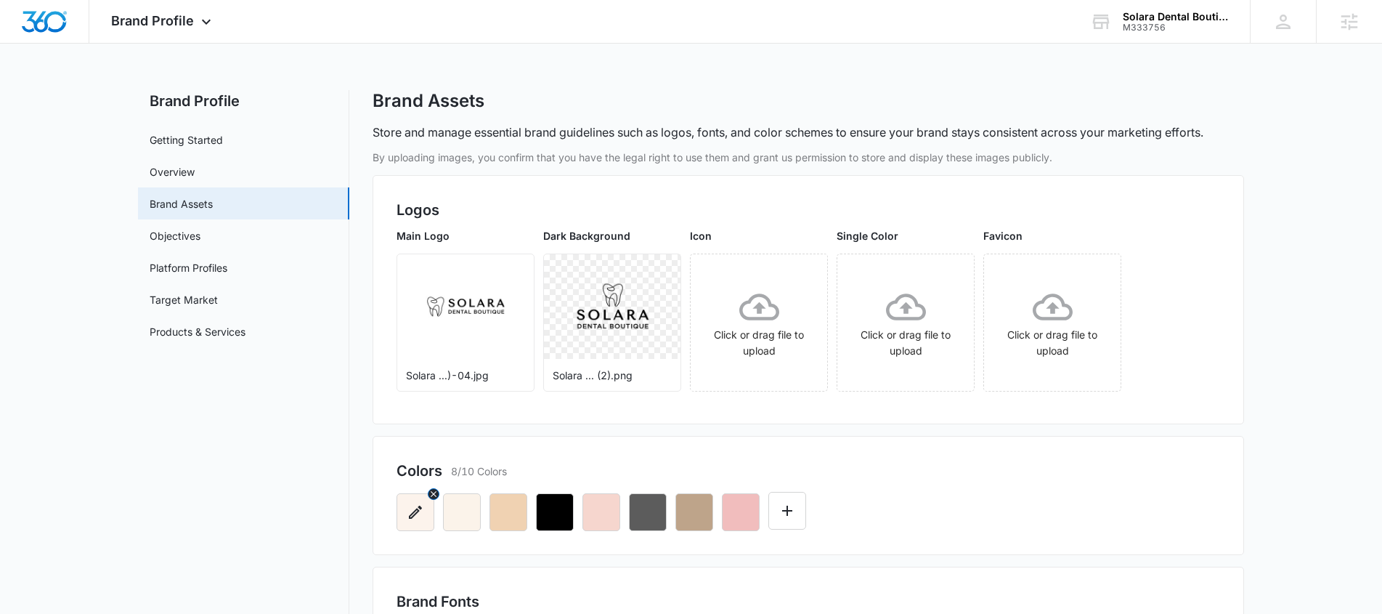
click at [421, 518] on icon "button" at bounding box center [415, 511] width 17 height 17
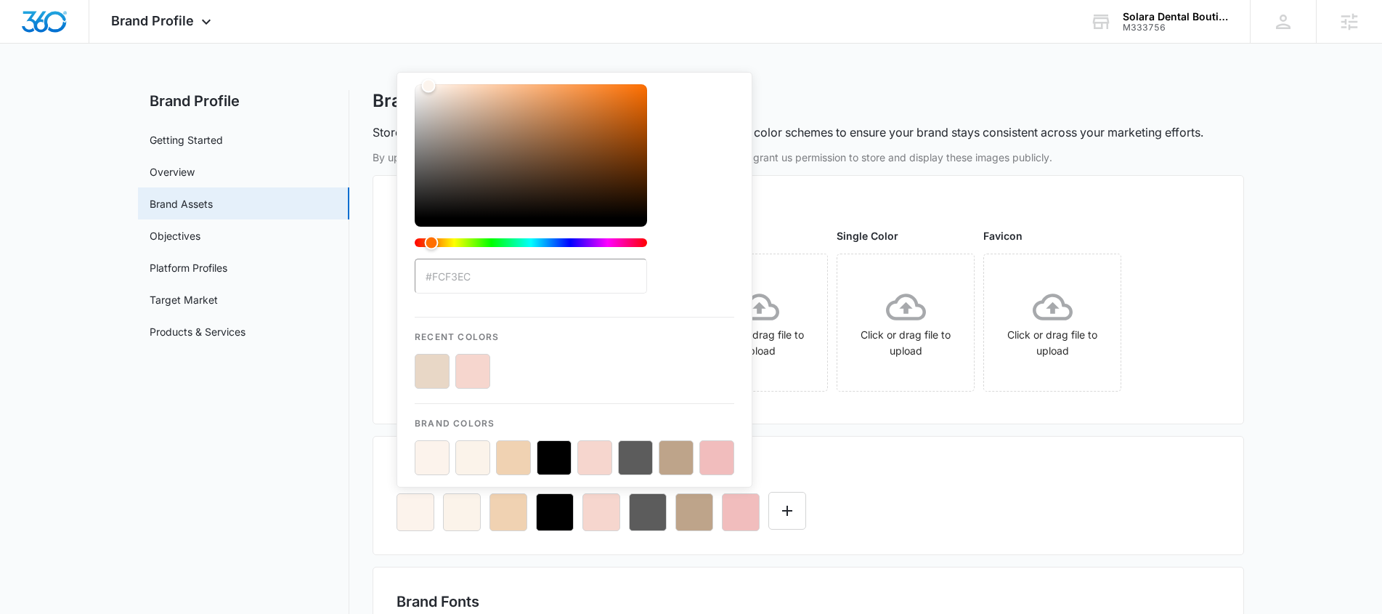
click at [351, 519] on div "Brand Profile Getting Started Overview Brand Assets Objectives Platform Profile…" at bounding box center [691, 607] width 1106 height 1035
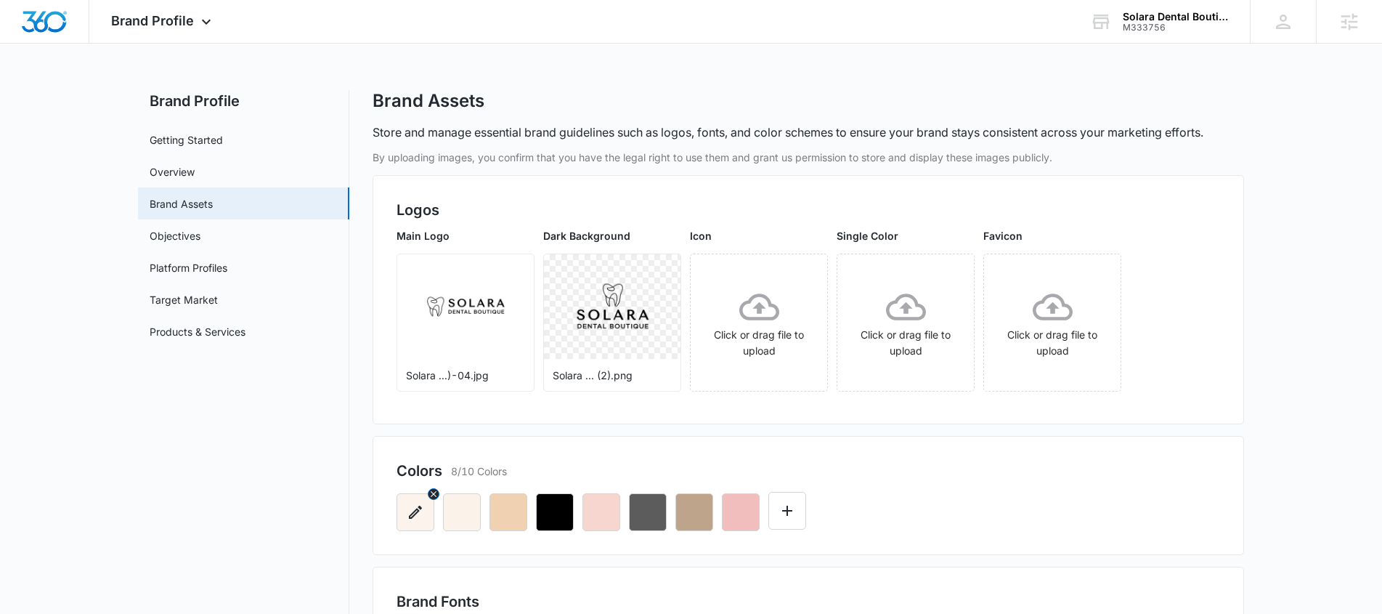
click at [413, 529] on button "button" at bounding box center [416, 512] width 38 height 38
click at [346, 556] on nav "Brand Profile Getting Started Overview Brand Assets Objectives Platform Profile…" at bounding box center [243, 607] width 211 height 1035
click at [433, 492] on icon "button" at bounding box center [434, 494] width 10 height 10
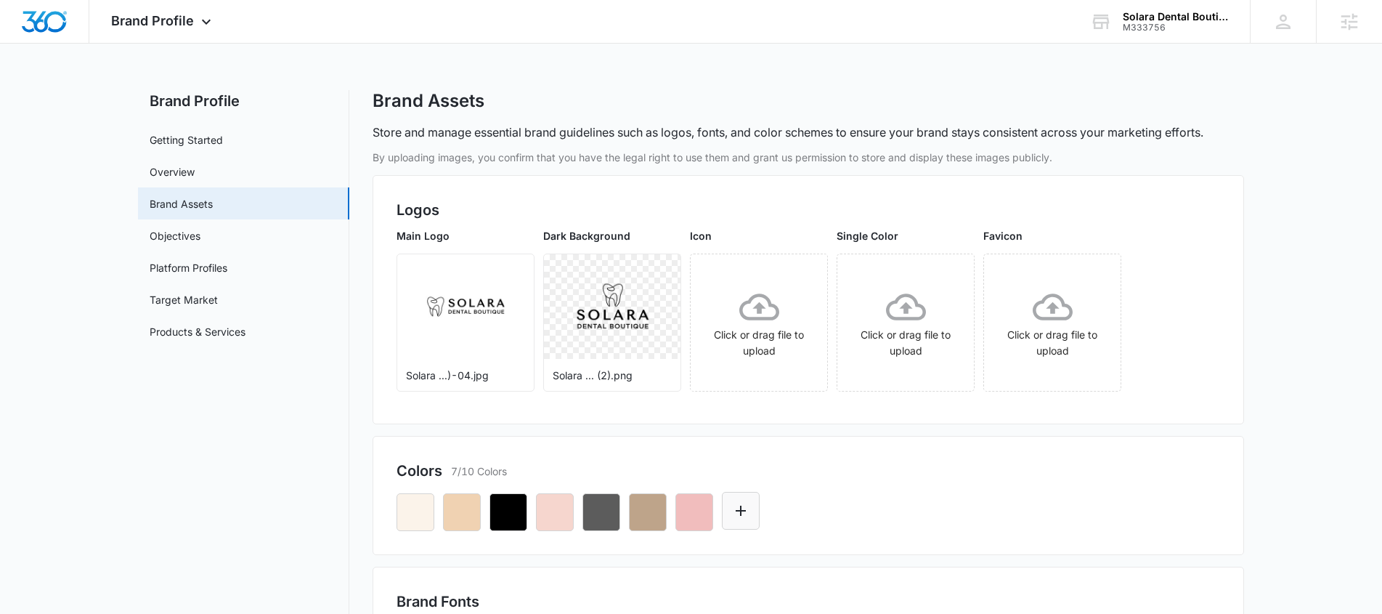
click at [742, 508] on icon "Edit Color" at bounding box center [740, 510] width 17 height 17
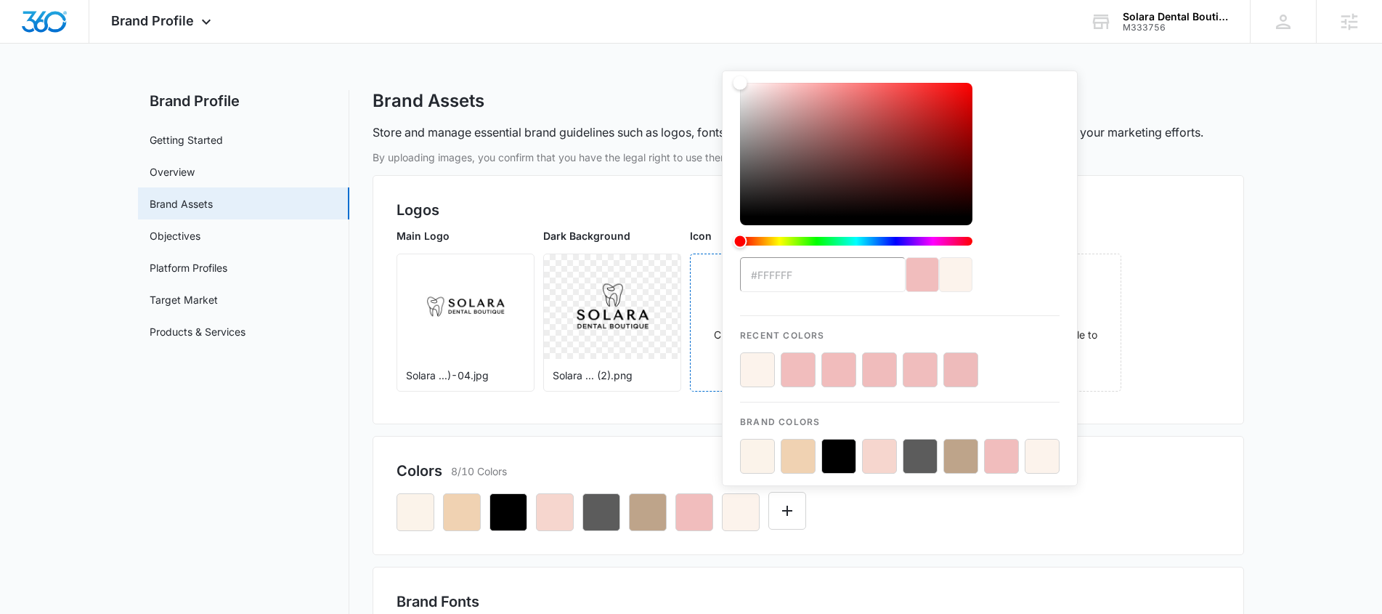
drag, startPoint x: 825, startPoint y: 279, endPoint x: 697, endPoint y: 275, distance: 127.9
type input "#FCF3EC"
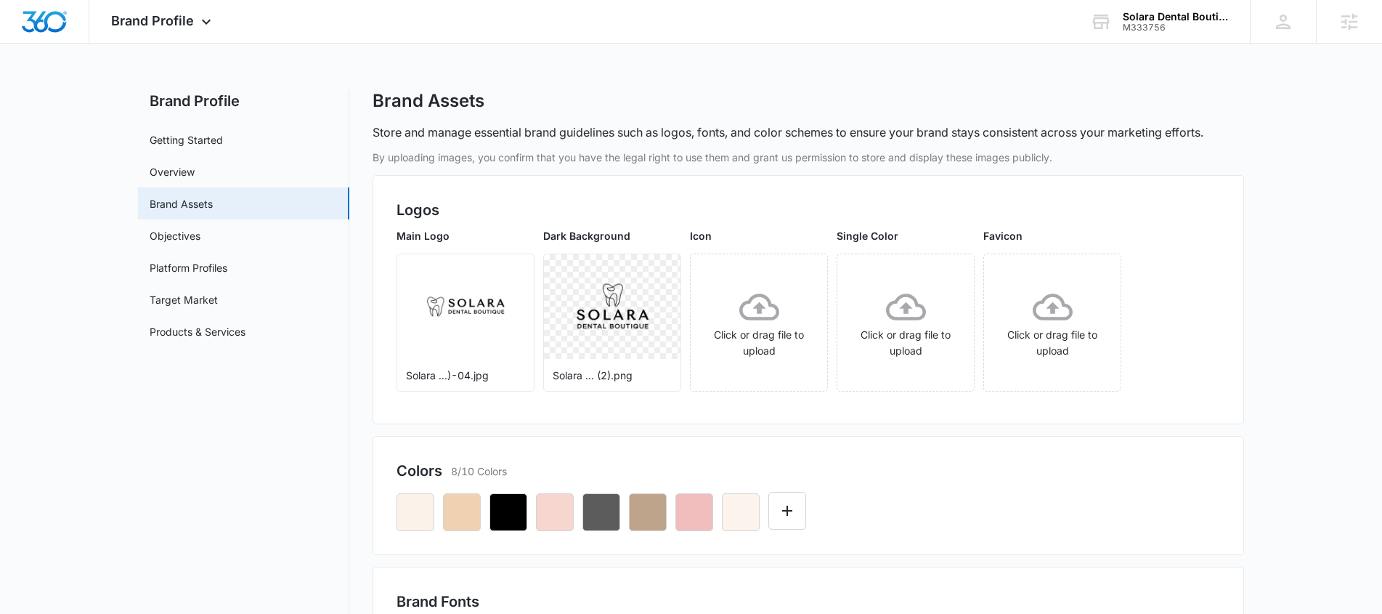
click at [938, 543] on div "Colors 8/10 Colors" at bounding box center [809, 495] width 872 height 119
click at [410, 513] on icon "button" at bounding box center [415, 511] width 17 height 17
click at [382, 509] on div "Colors 8/10 Colors" at bounding box center [809, 495] width 872 height 119
click at [431, 494] on icon "button" at bounding box center [434, 494] width 10 height 10
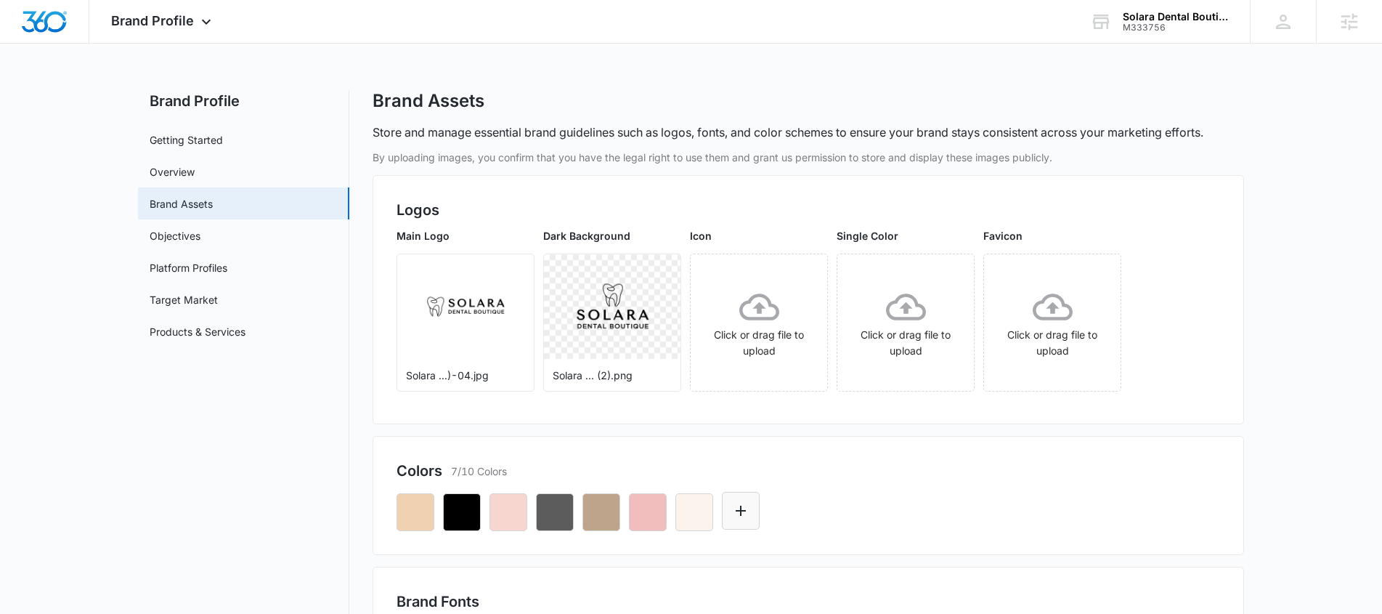
click at [736, 512] on icon "Edit Color" at bounding box center [740, 510] width 17 height 17
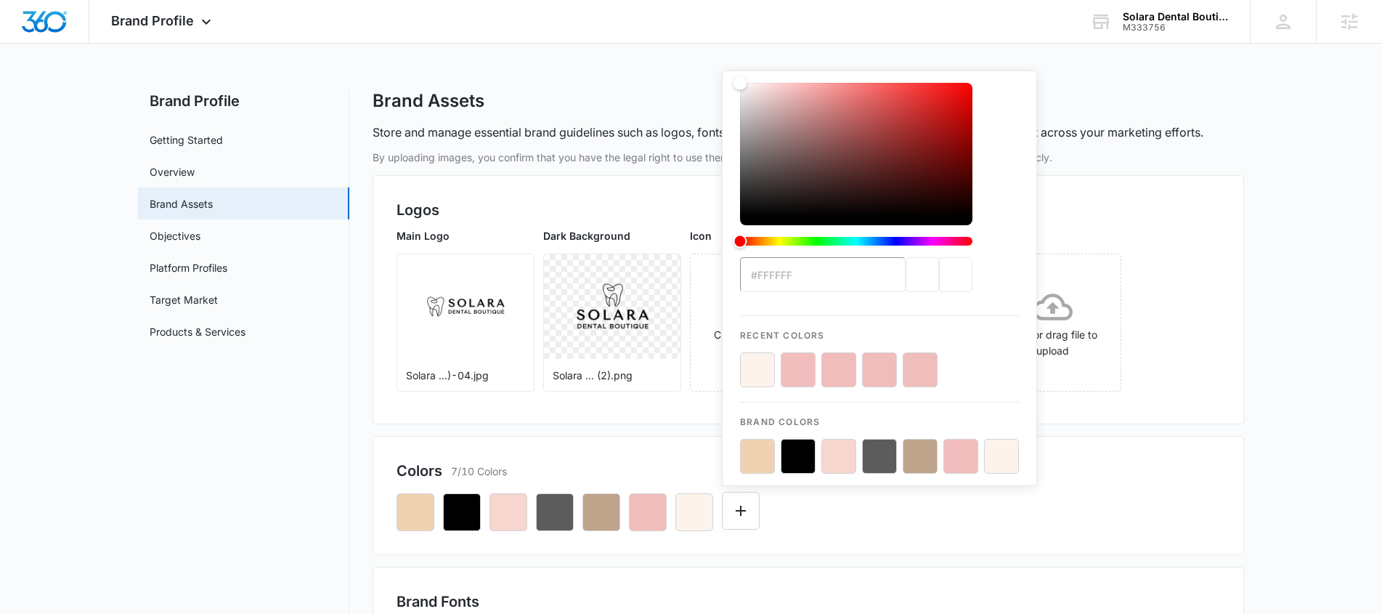
type input "#FBF3EA"
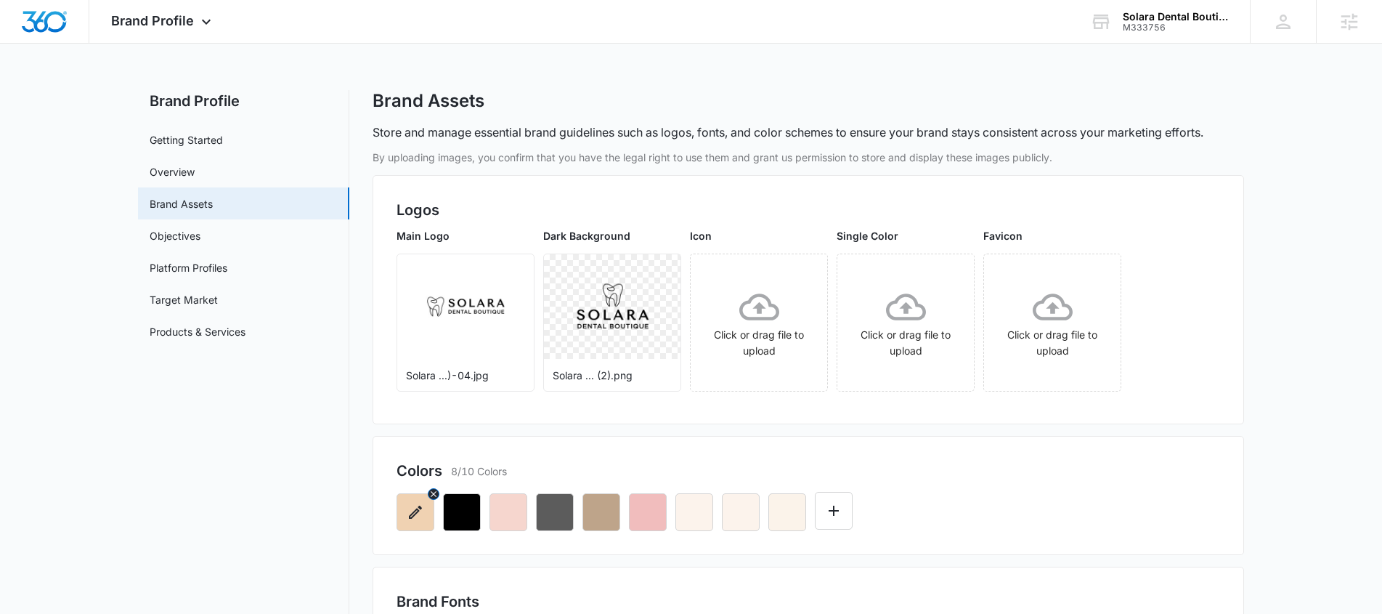
click at [426, 505] on button "button" at bounding box center [416, 512] width 38 height 38
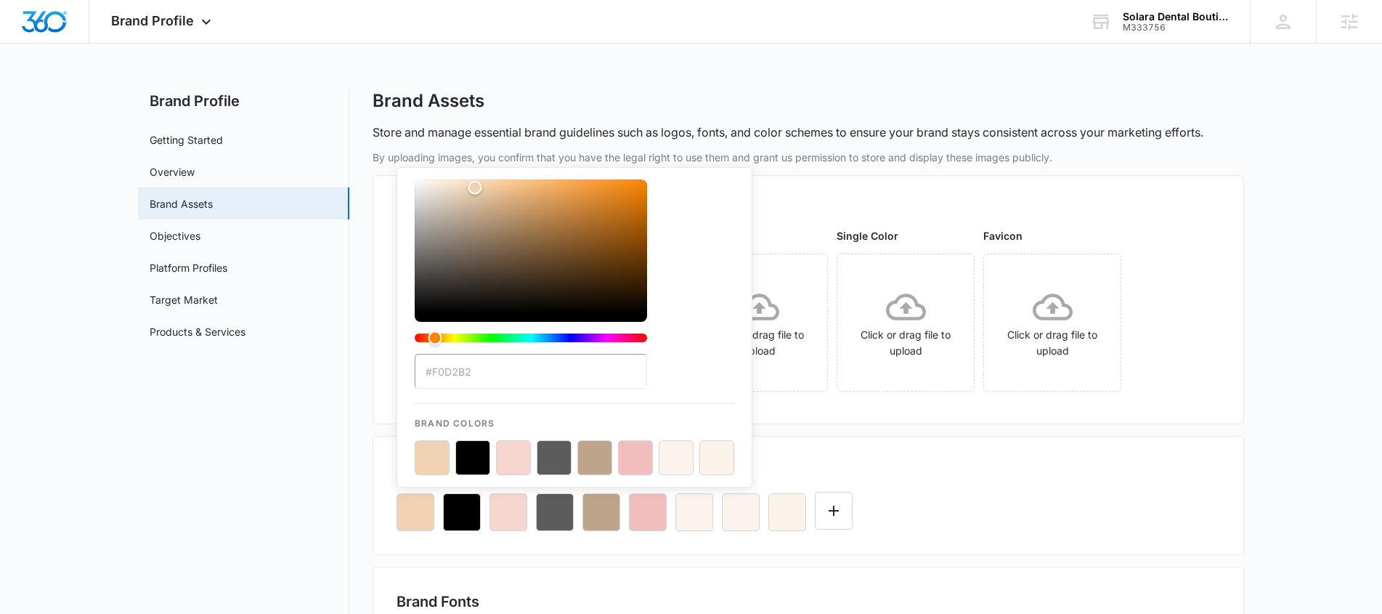
click at [350, 537] on div "Brand Profile Getting Started Overview Brand Assets Objectives Platform Profile…" at bounding box center [691, 607] width 1106 height 1035
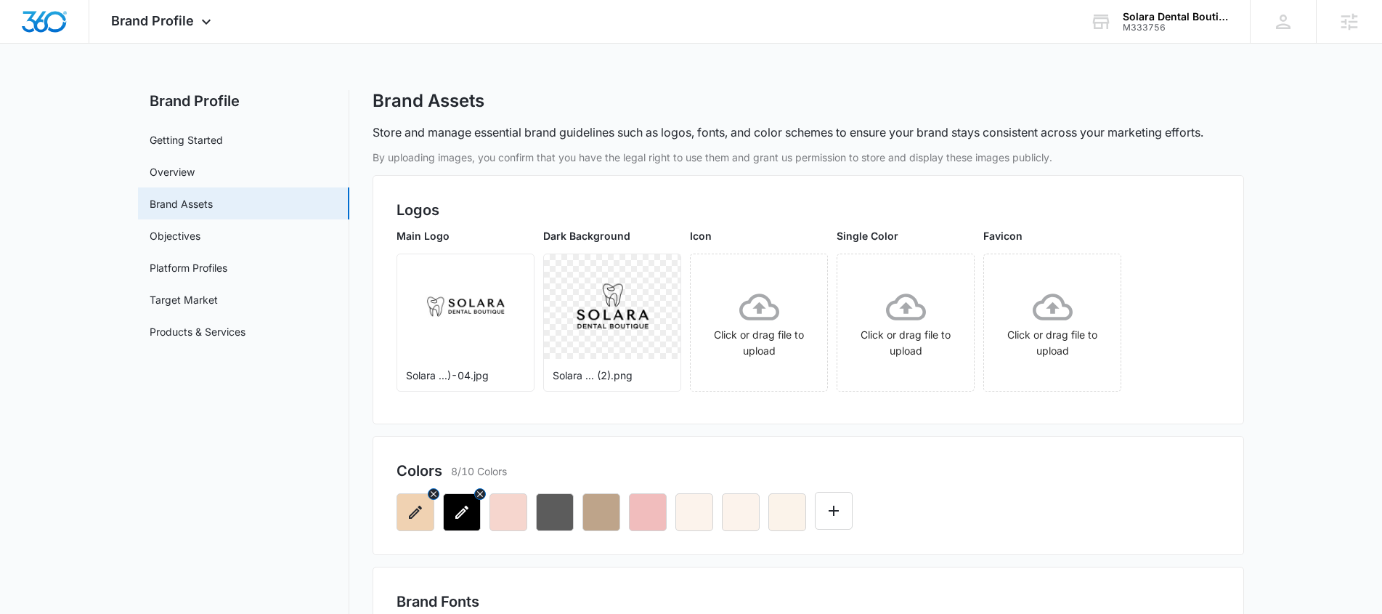
click at [433, 493] on icon "button" at bounding box center [434, 494] width 6 height 6
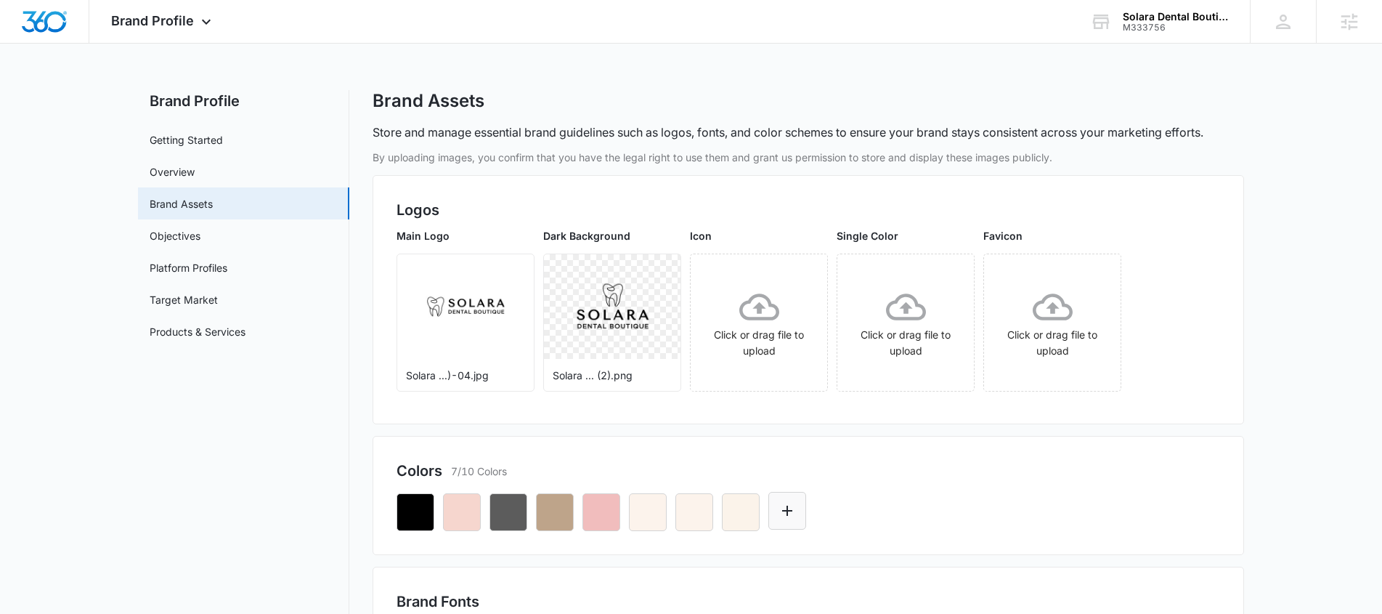
click at [789, 515] on icon "Edit Color" at bounding box center [787, 510] width 17 height 17
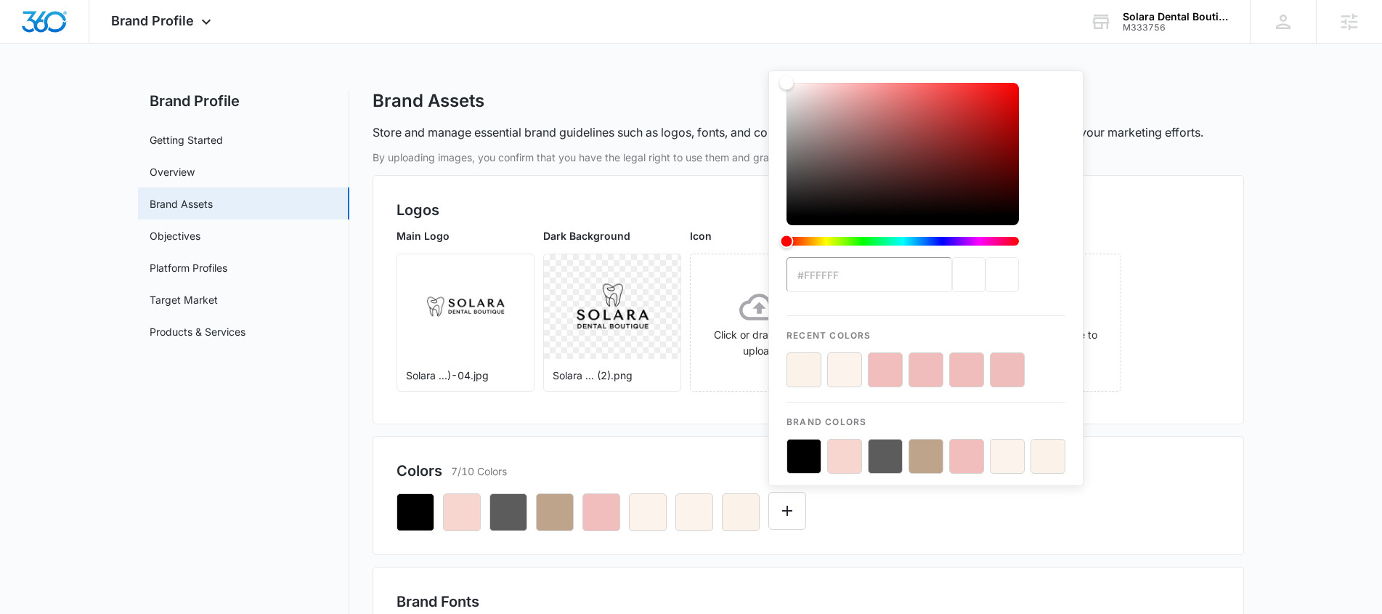
type input "#F0D2B2"
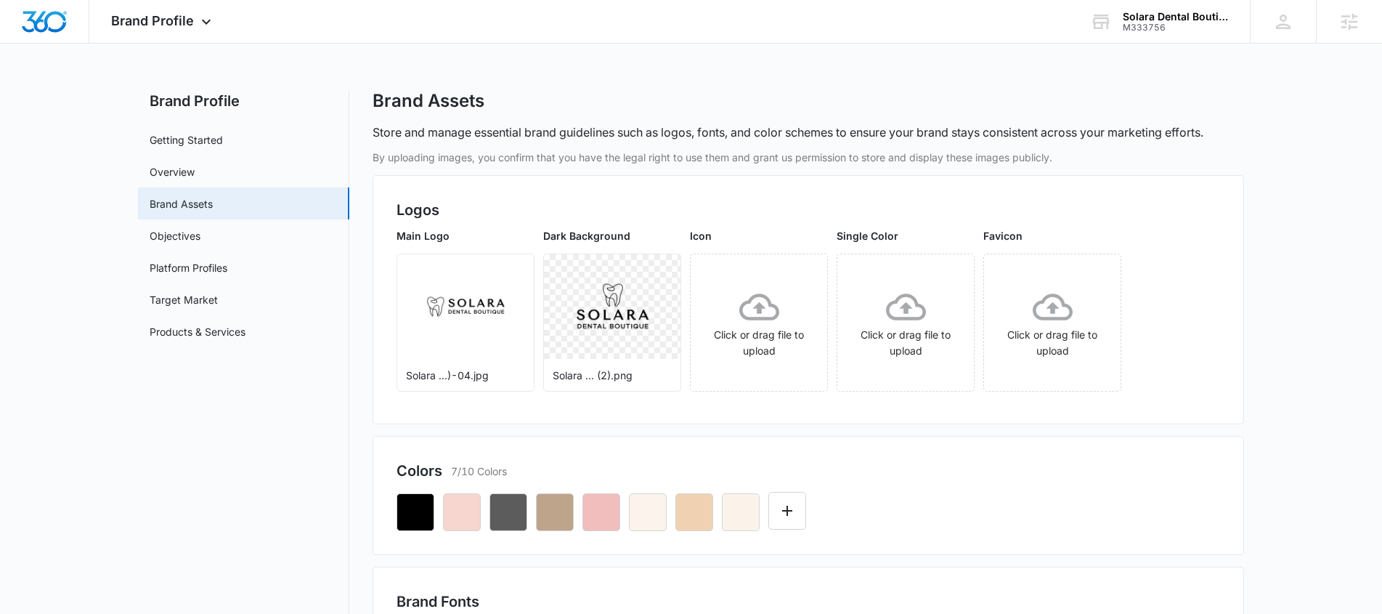
click at [872, 553] on div "Colors 7/10 Colors" at bounding box center [809, 495] width 872 height 119
click at [415, 503] on icon "button" at bounding box center [415, 511] width 17 height 17
click at [377, 519] on div "Colors 7/10 Colors" at bounding box center [809, 495] width 872 height 119
click at [434, 492] on icon "button" at bounding box center [434, 494] width 10 height 10
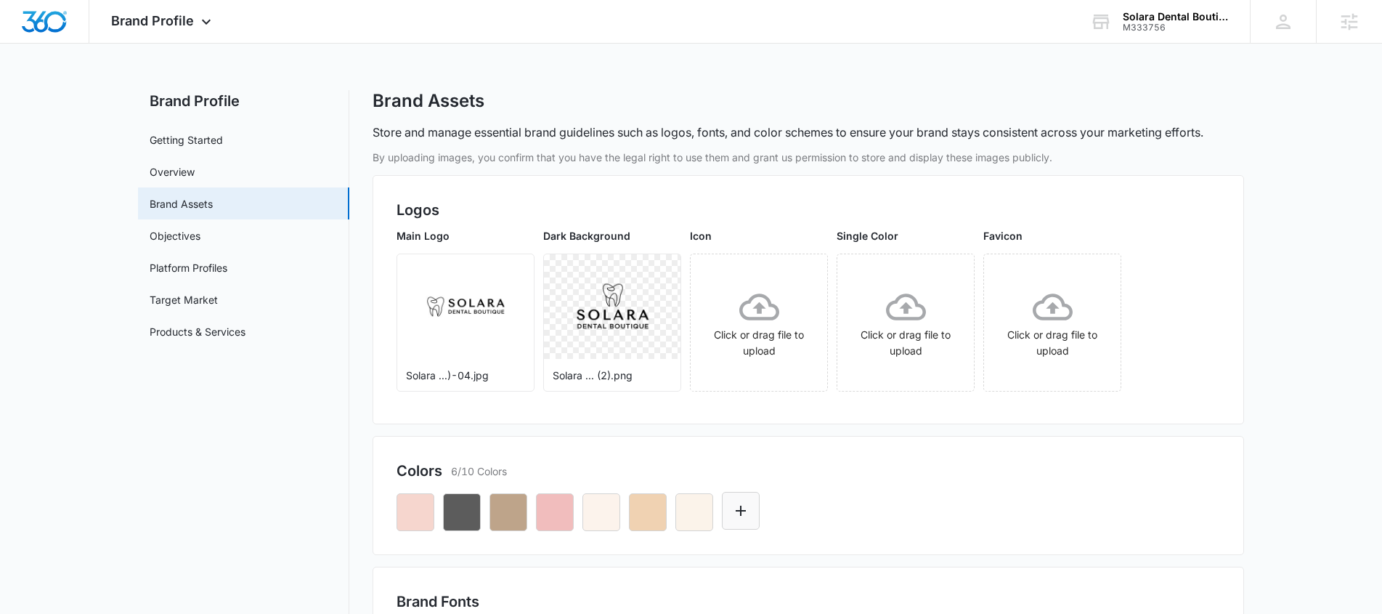
click at [742, 510] on icon "Edit Color" at bounding box center [741, 511] width 10 height 10
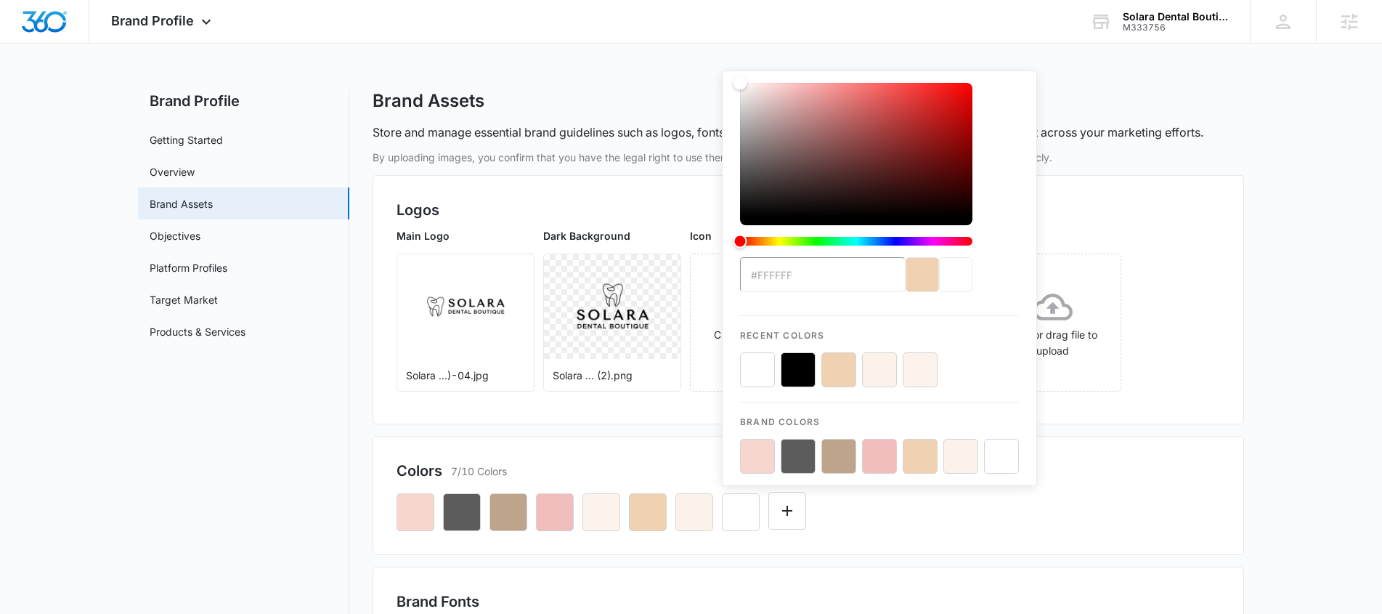
type input "#FFFFFF"
click at [805, 366] on button "color-picker-container" at bounding box center [798, 369] width 35 height 35
click at [896, 532] on div "Colors 7/10 Colors #FFFFFF Recent Colors Brand Colors" at bounding box center [809, 495] width 872 height 119
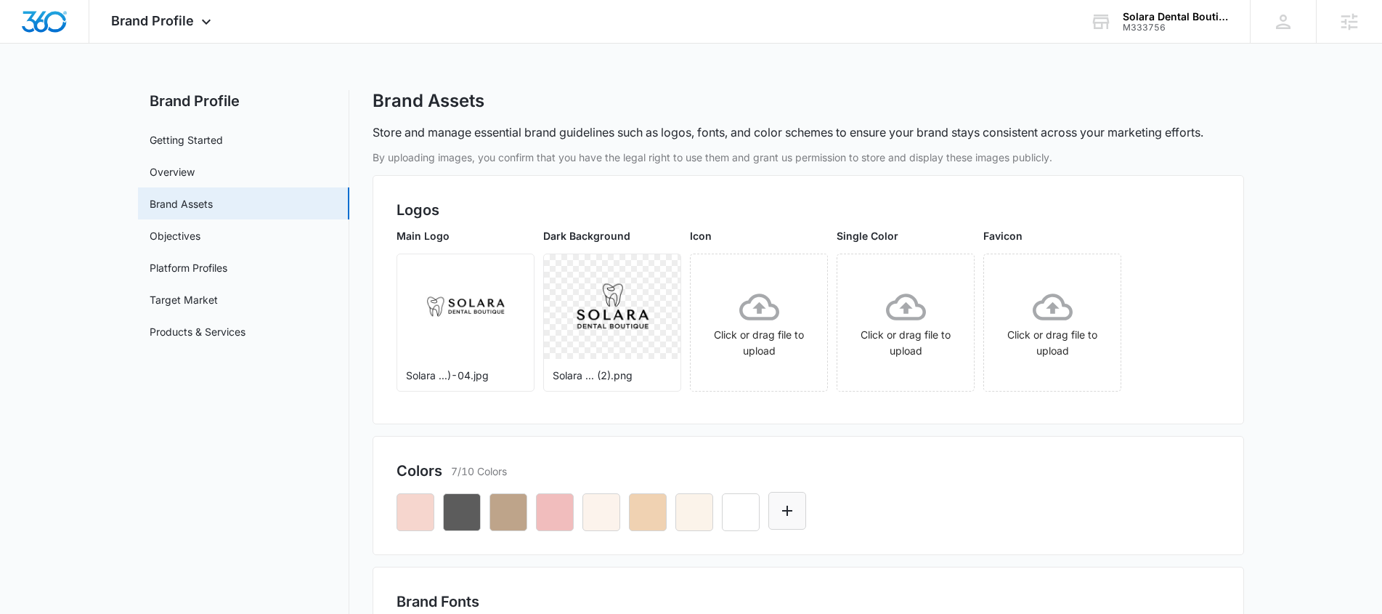
click at [788, 520] on button "Edit Color" at bounding box center [787, 511] width 38 height 38
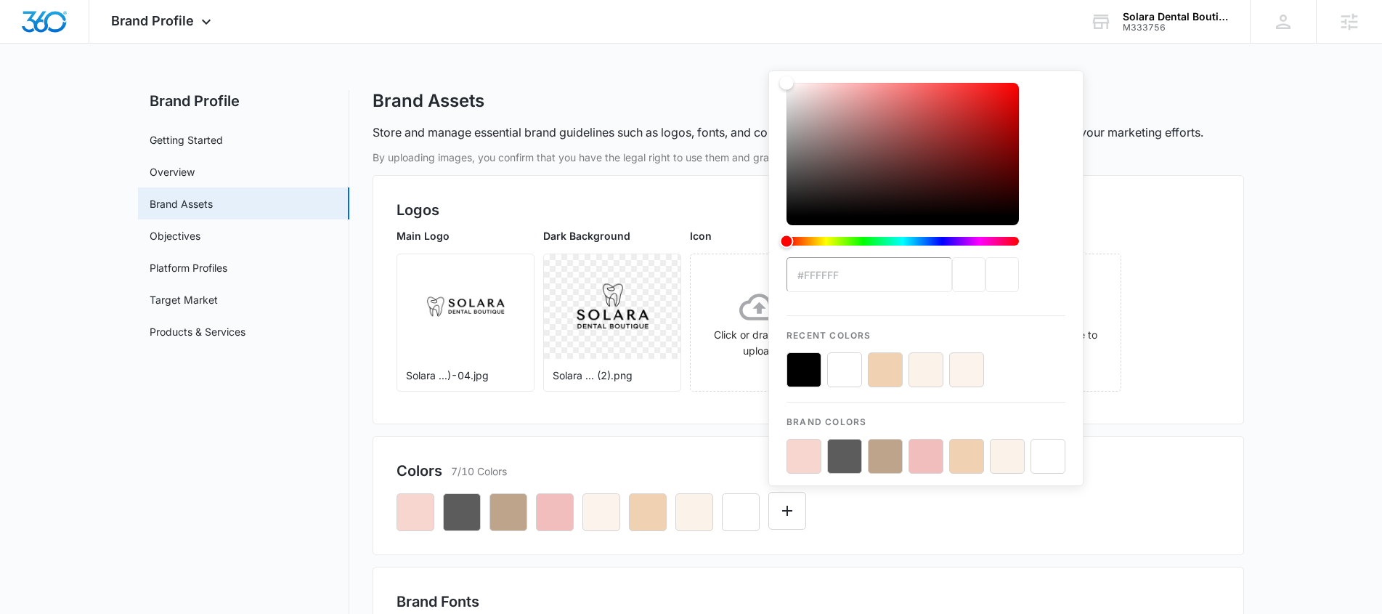
click at [794, 368] on button "color-picker-container" at bounding box center [804, 369] width 35 height 35
type input "#000"
click at [835, 524] on div "#000 Recent Colors Brand Colors" at bounding box center [809, 506] width 824 height 49
